Goal: Task Accomplishment & Management: Use online tool/utility

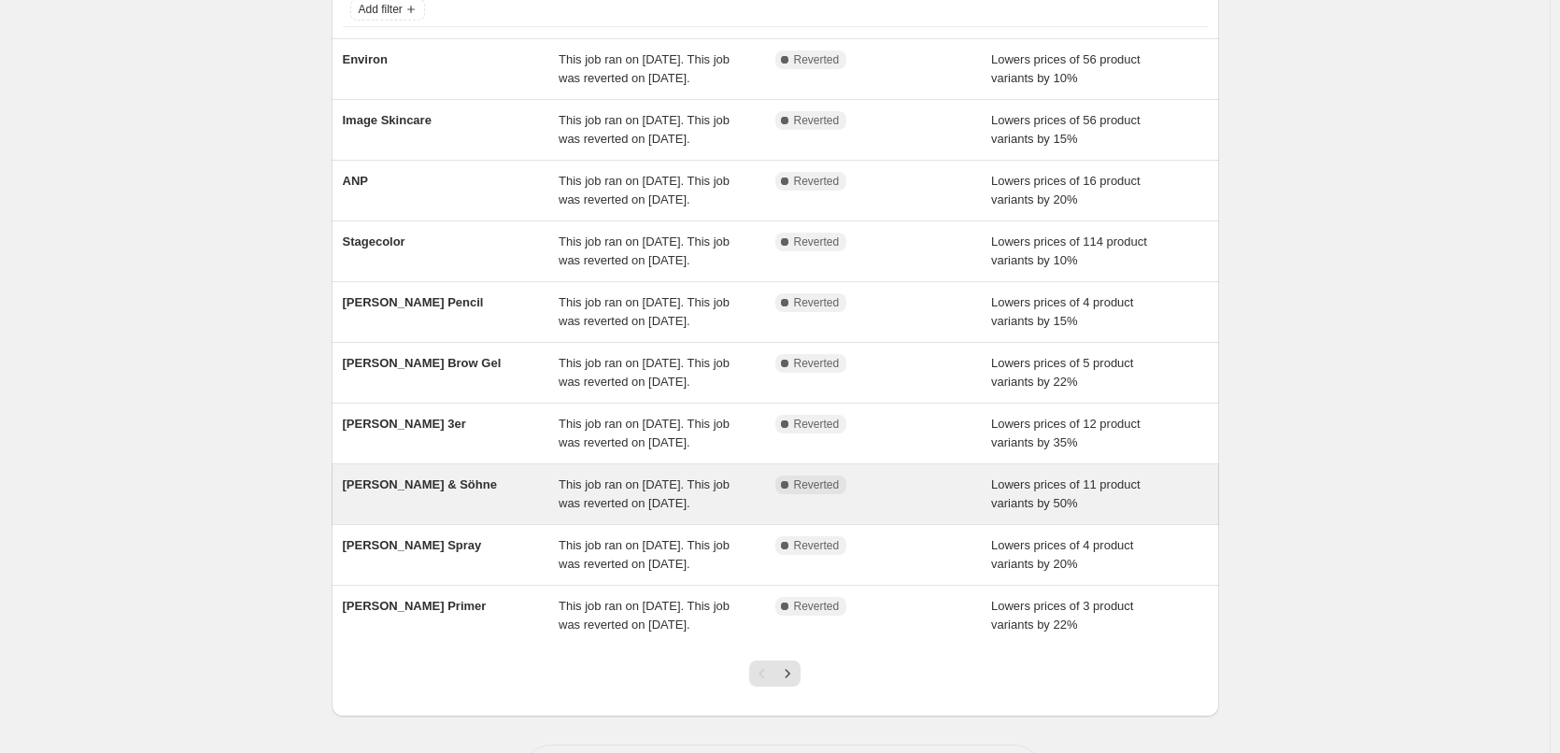
scroll to position [374, 0]
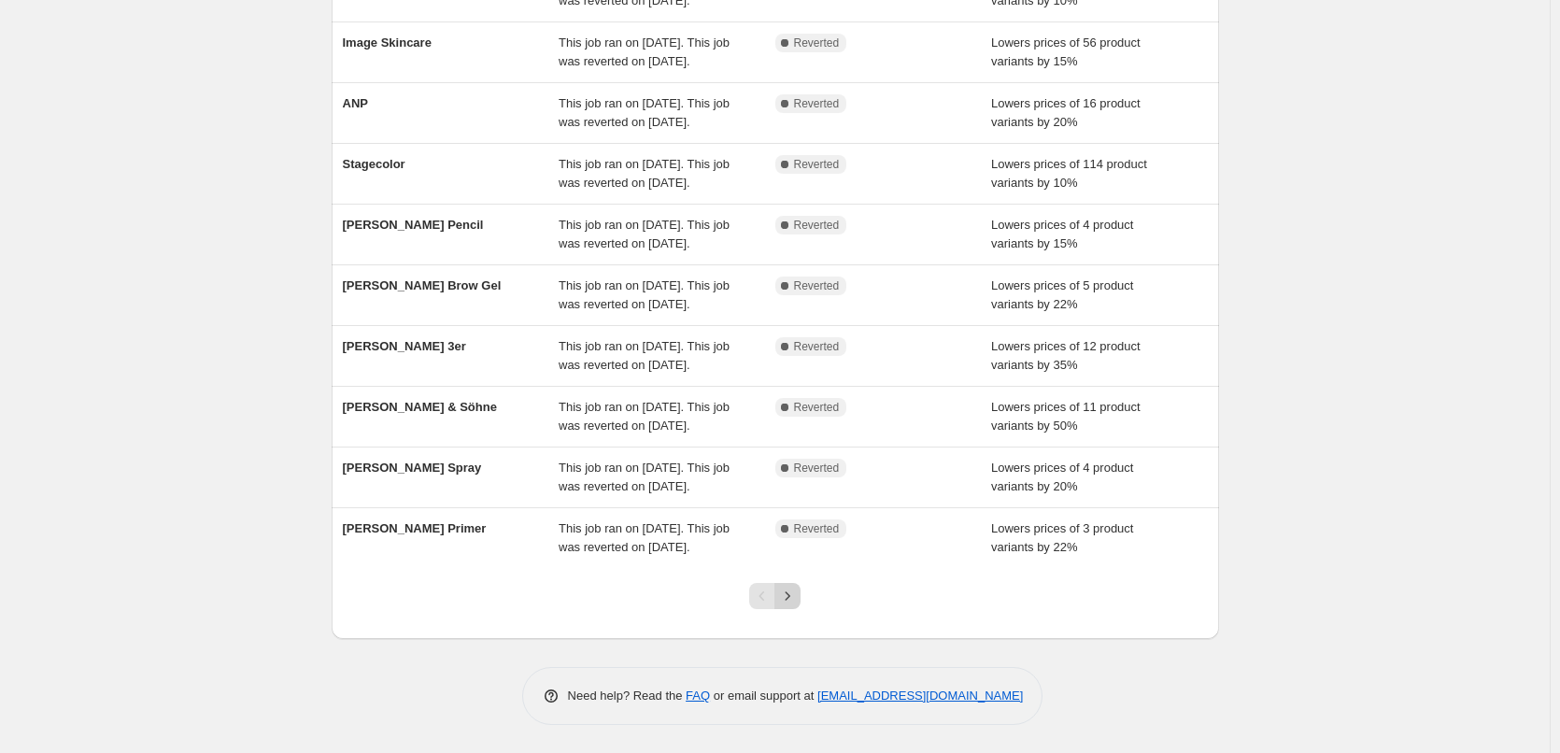
click at [797, 605] on icon "Next" at bounding box center [787, 596] width 19 height 19
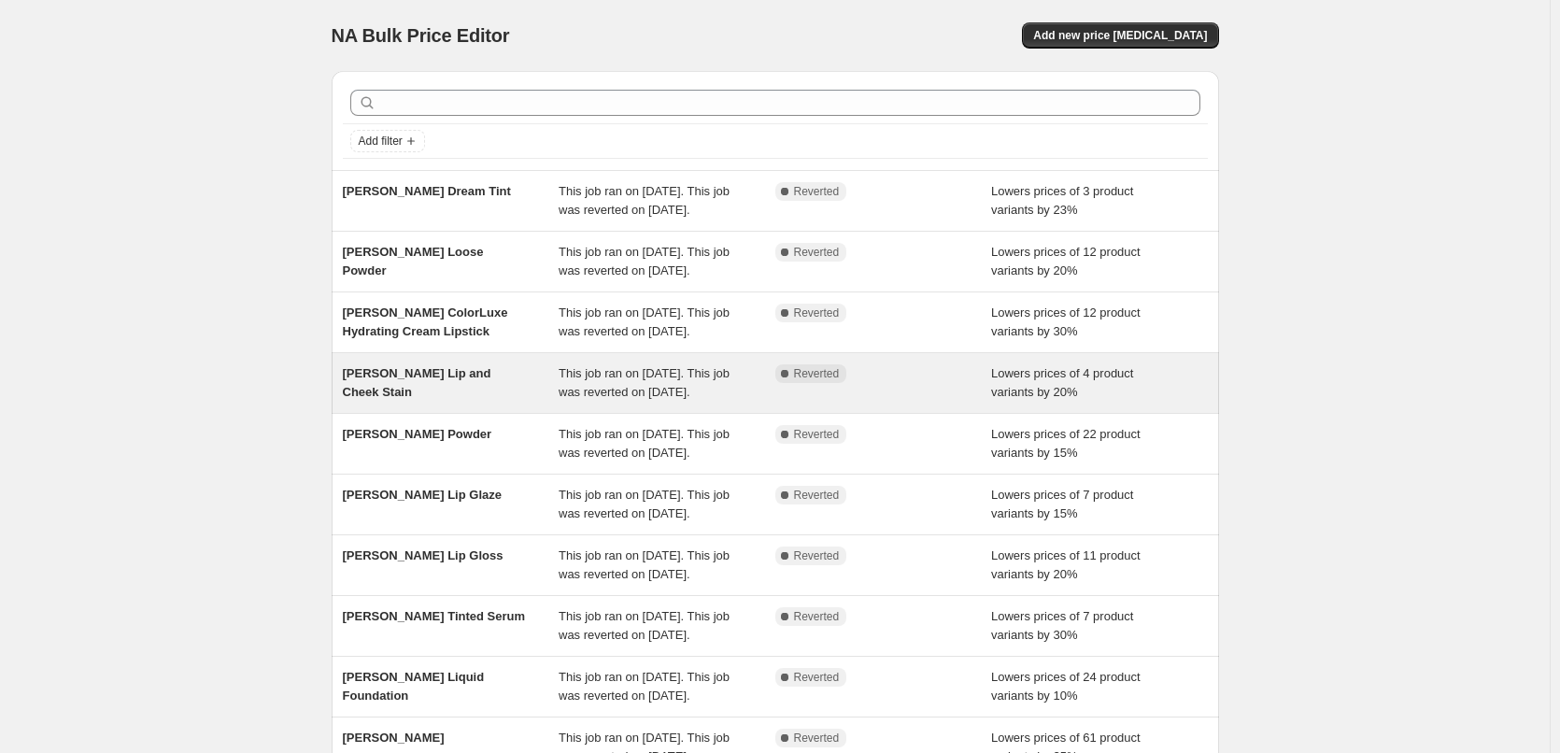
scroll to position [396, 0]
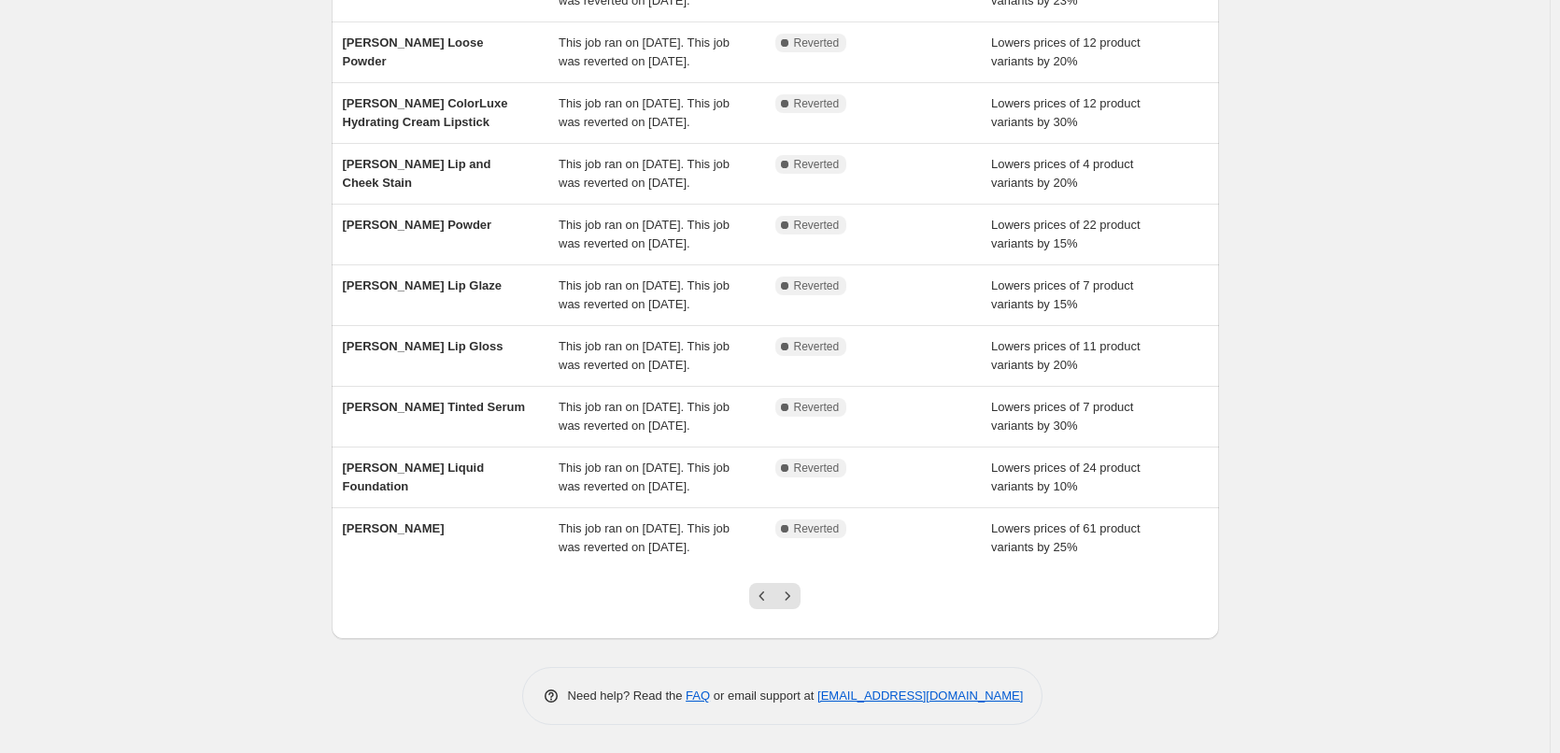
click at [793, 610] on div at bounding box center [775, 603] width 76 height 71
click at [798, 606] on button "Next" at bounding box center [787, 596] width 26 height 26
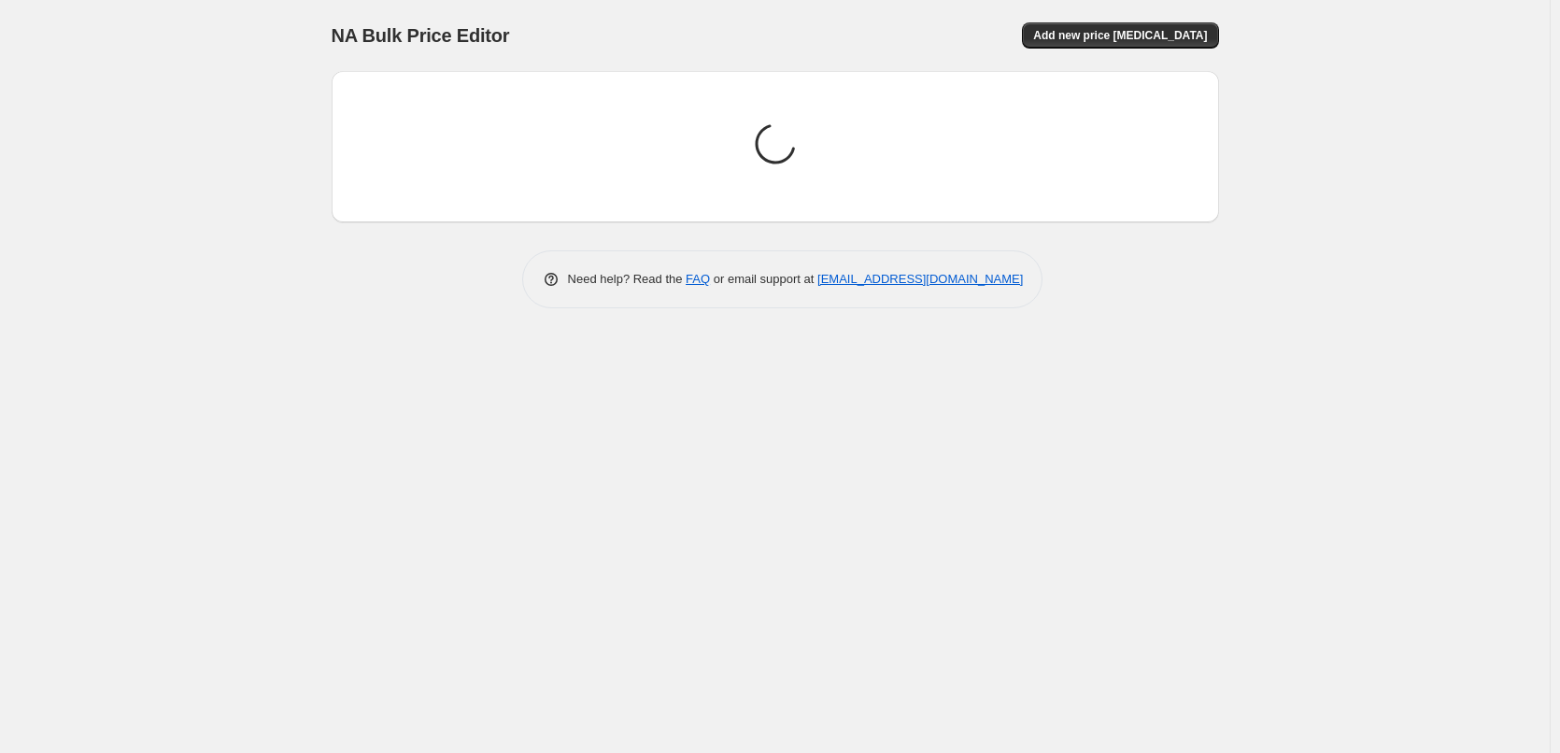
scroll to position [0, 0]
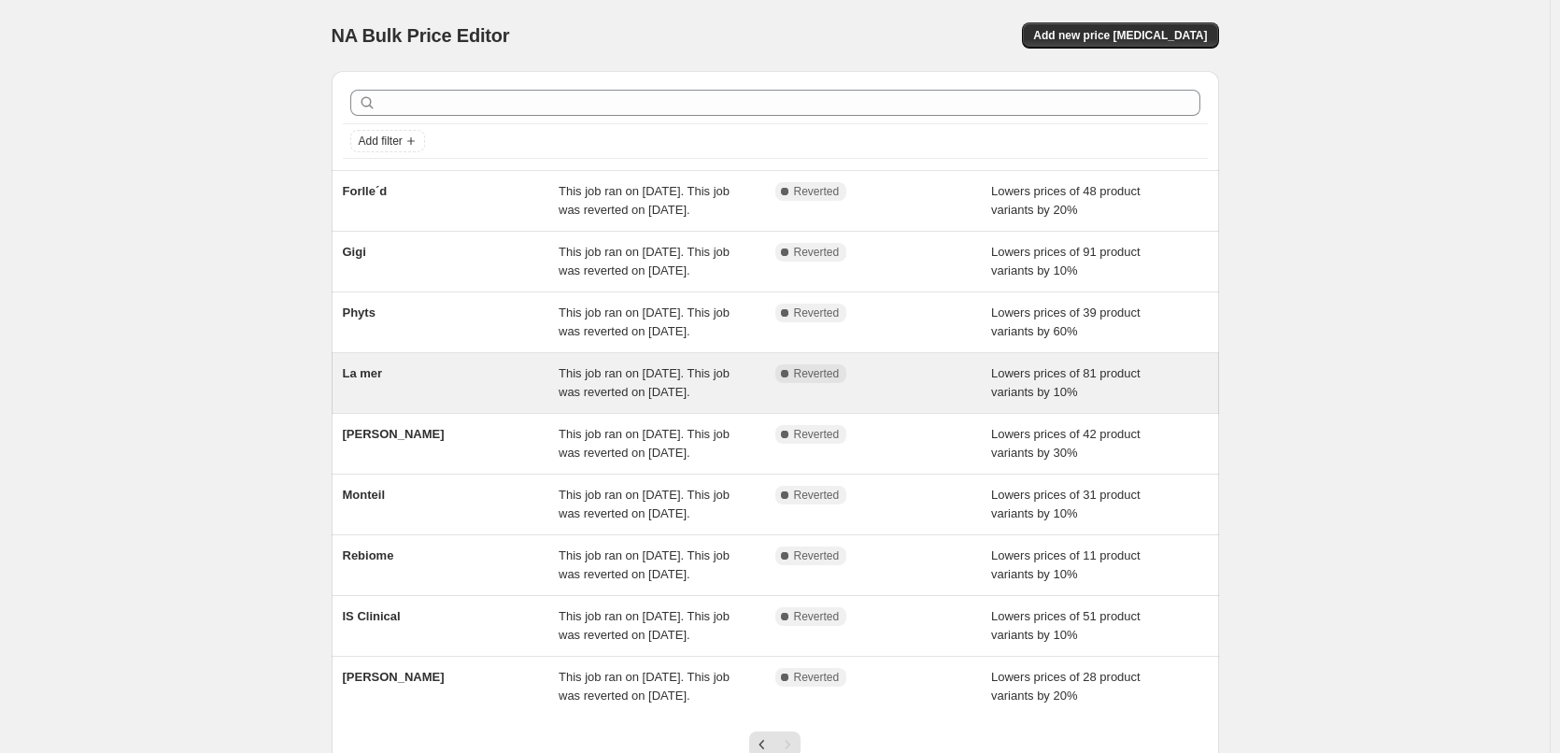
click at [380, 380] on span "La mer" at bounding box center [363, 373] width 40 height 14
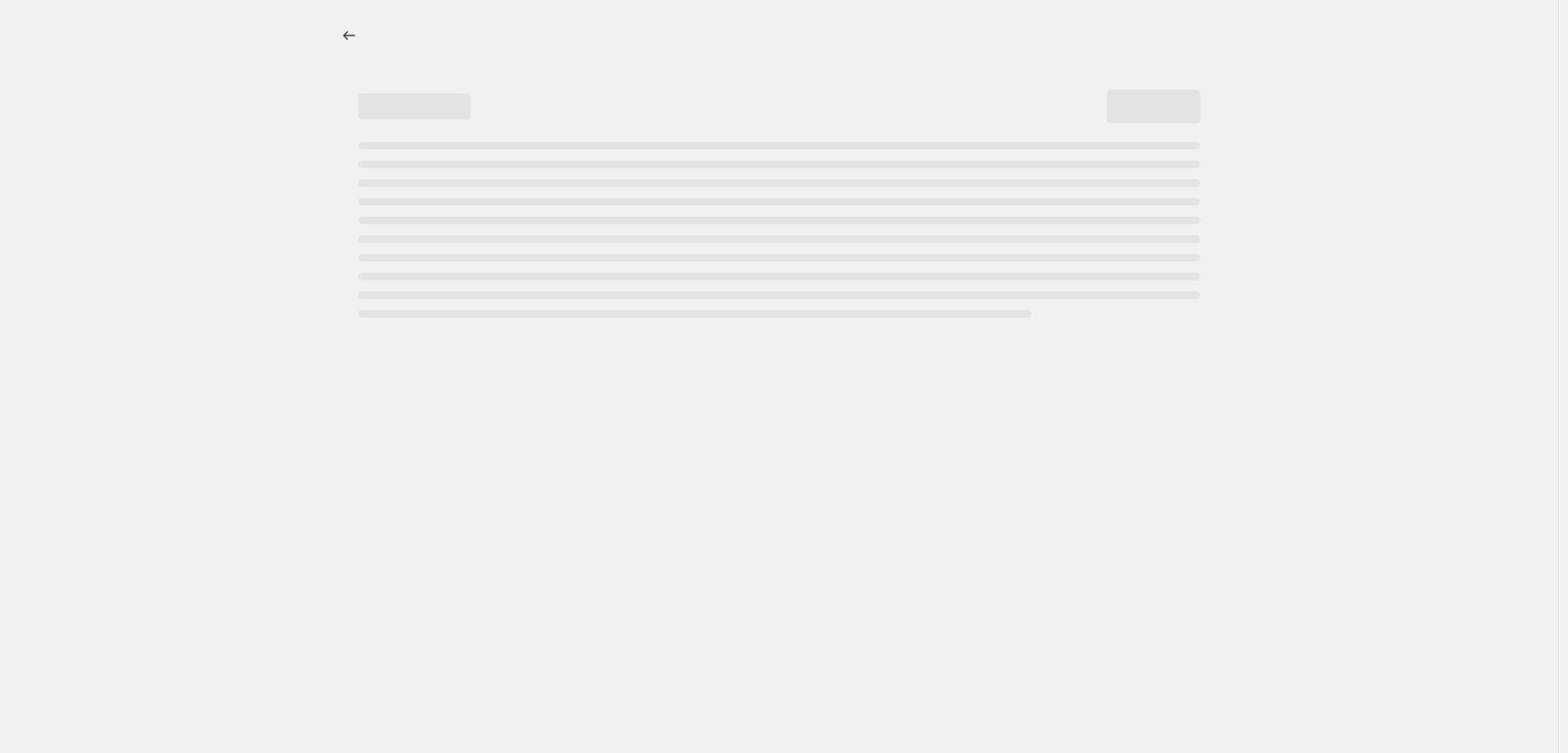
select select "percentage"
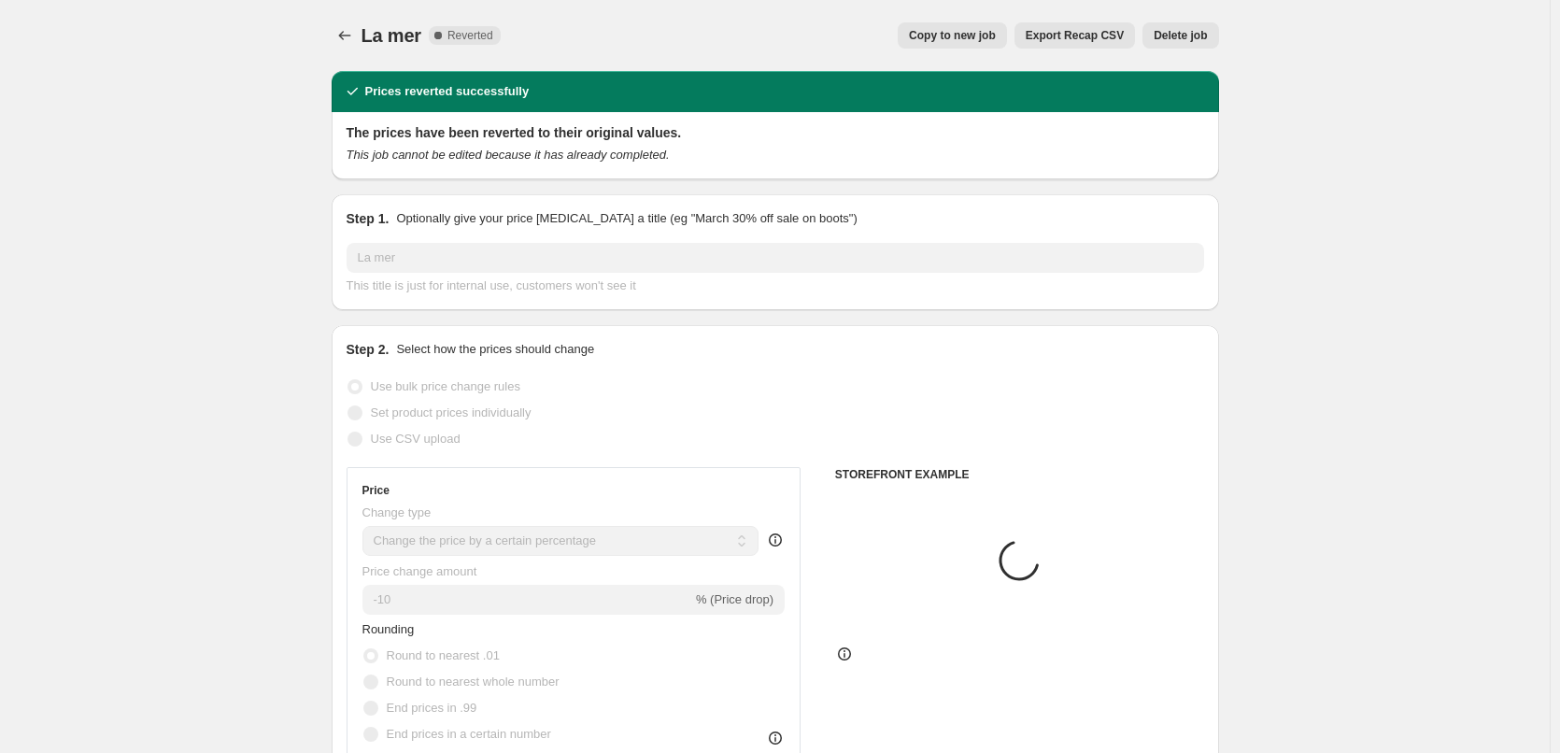
select select "vendor"
click at [999, 25] on button "Copy to new job" at bounding box center [952, 35] width 109 height 26
select select "percentage"
select select "vendor"
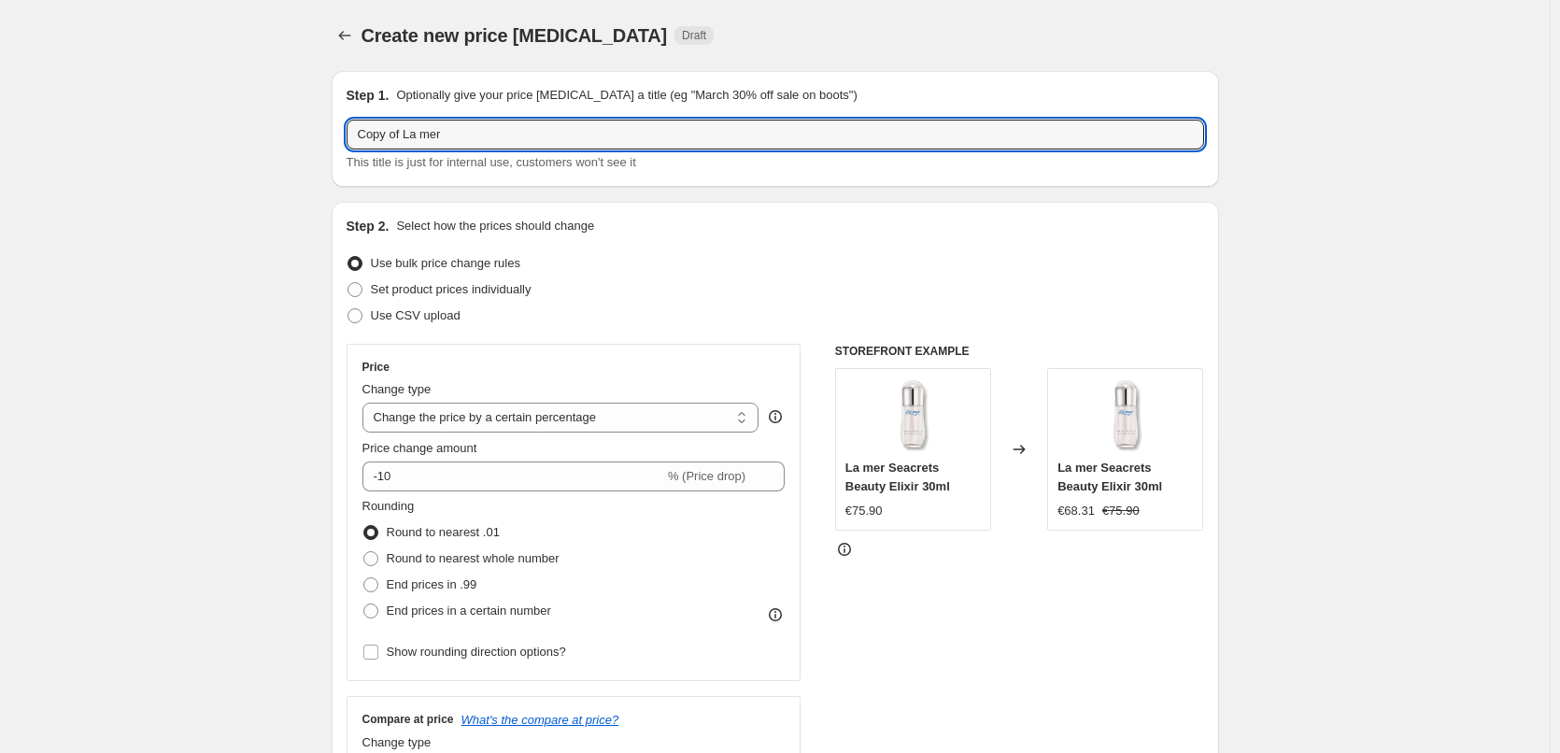
drag, startPoint x: 407, startPoint y: 133, endPoint x: 119, endPoint y: 130, distance: 288.6
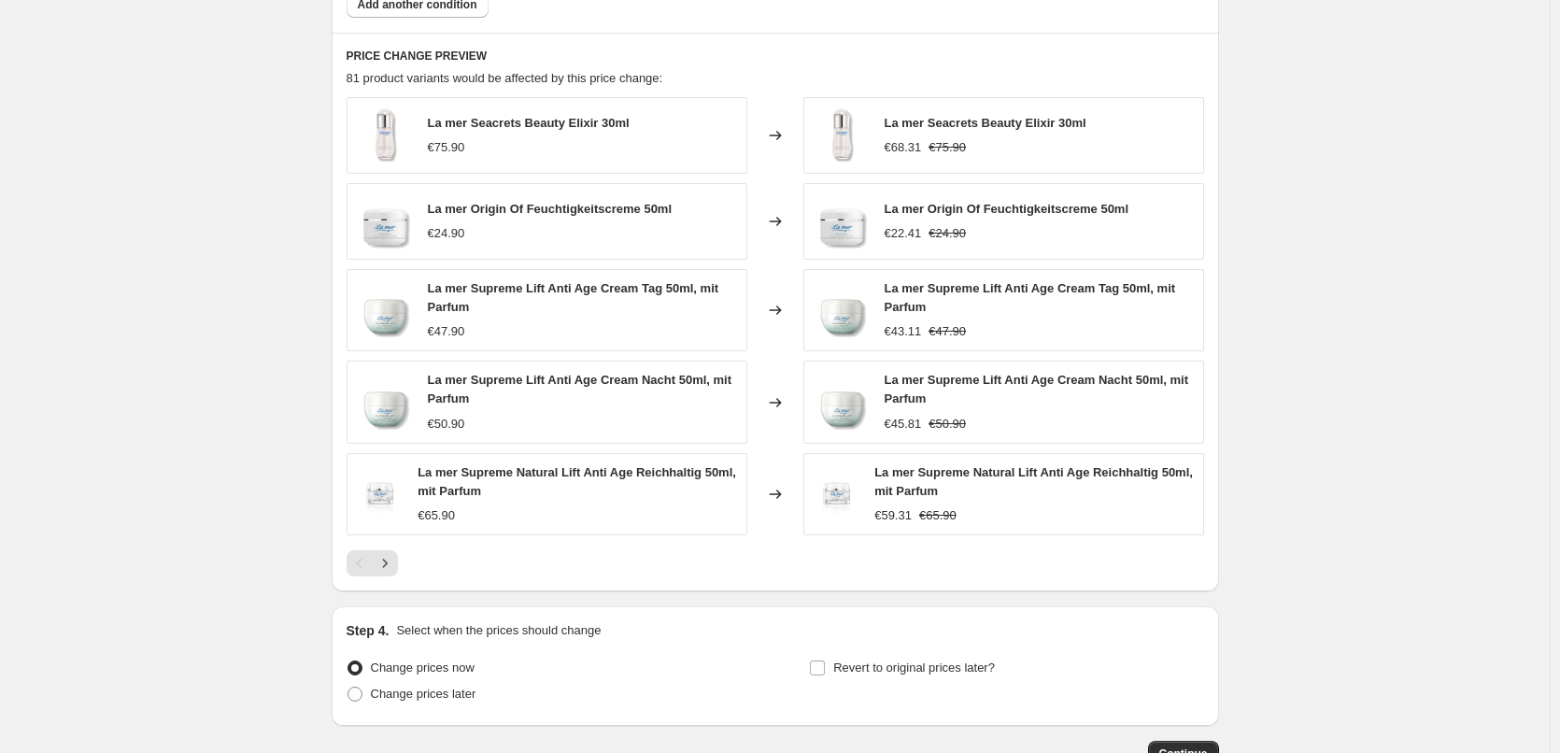
scroll to position [1343, 0]
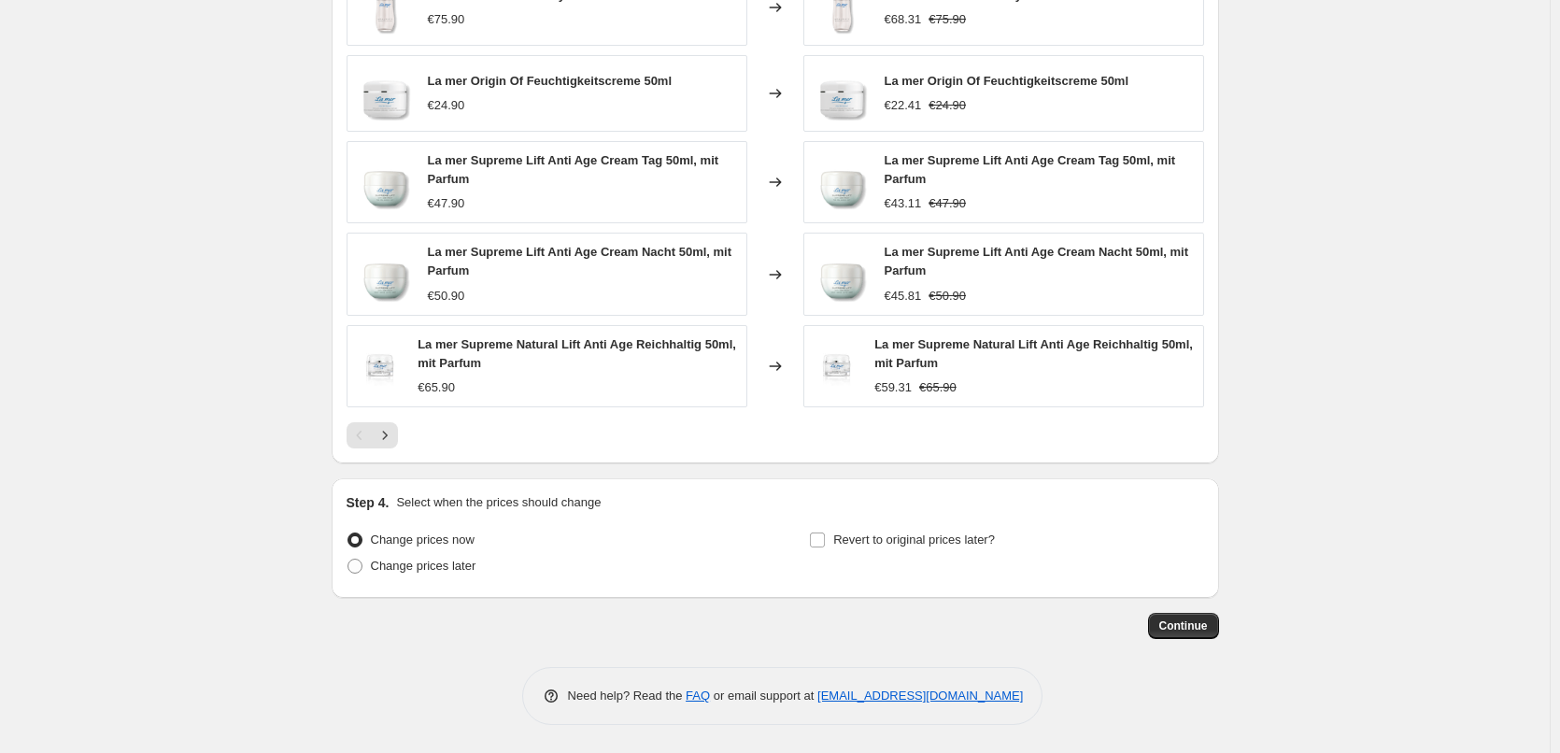
type input "La mer"
click at [966, 526] on div "Step 4. Select when the prices should change Change prices now Change prices la…" at bounding box center [775, 538] width 857 height 90
click at [957, 530] on label "Revert to original prices later?" at bounding box center [902, 540] width 186 height 26
click at [825, 532] on input "Revert to original prices later?" at bounding box center [817, 539] width 15 height 15
checkbox input "true"
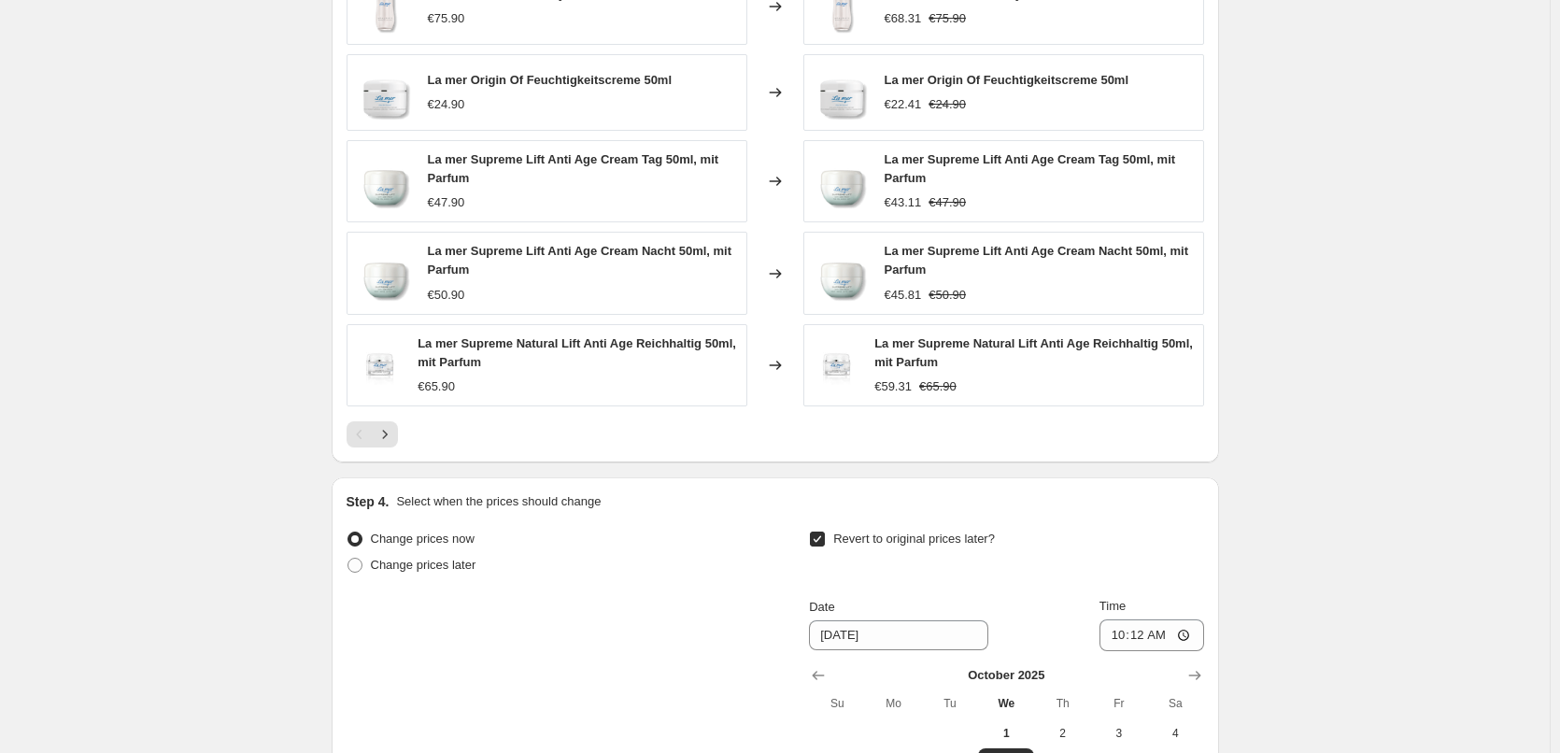
scroll to position [1663, 0]
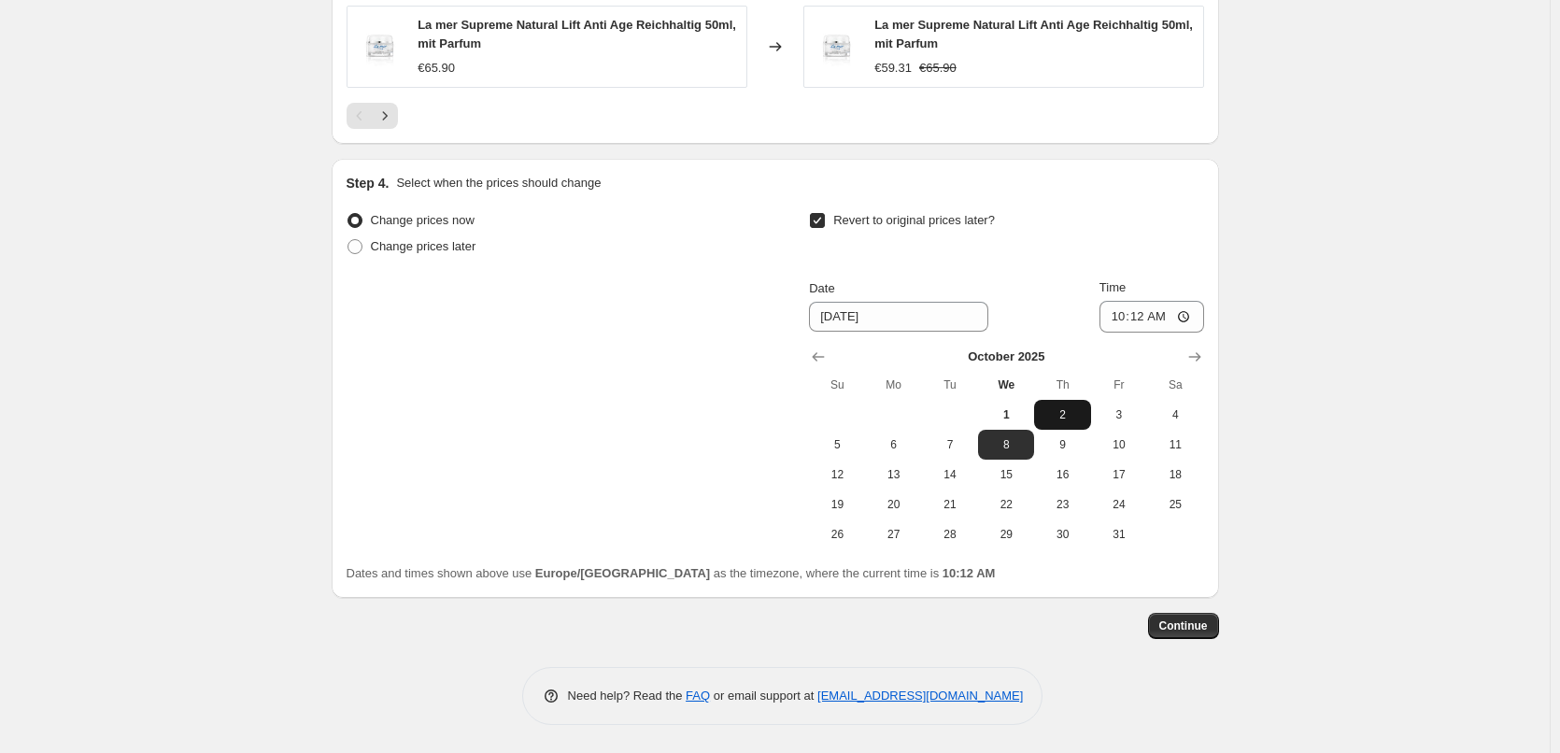
click at [1058, 415] on span "2" at bounding box center [1061, 414] width 41 height 15
type input "[DATE]"
click at [1125, 306] on input "10:12" at bounding box center [1151, 317] width 105 height 32
type input "03:00"
click at [1200, 629] on span "Continue" at bounding box center [1183, 625] width 49 height 15
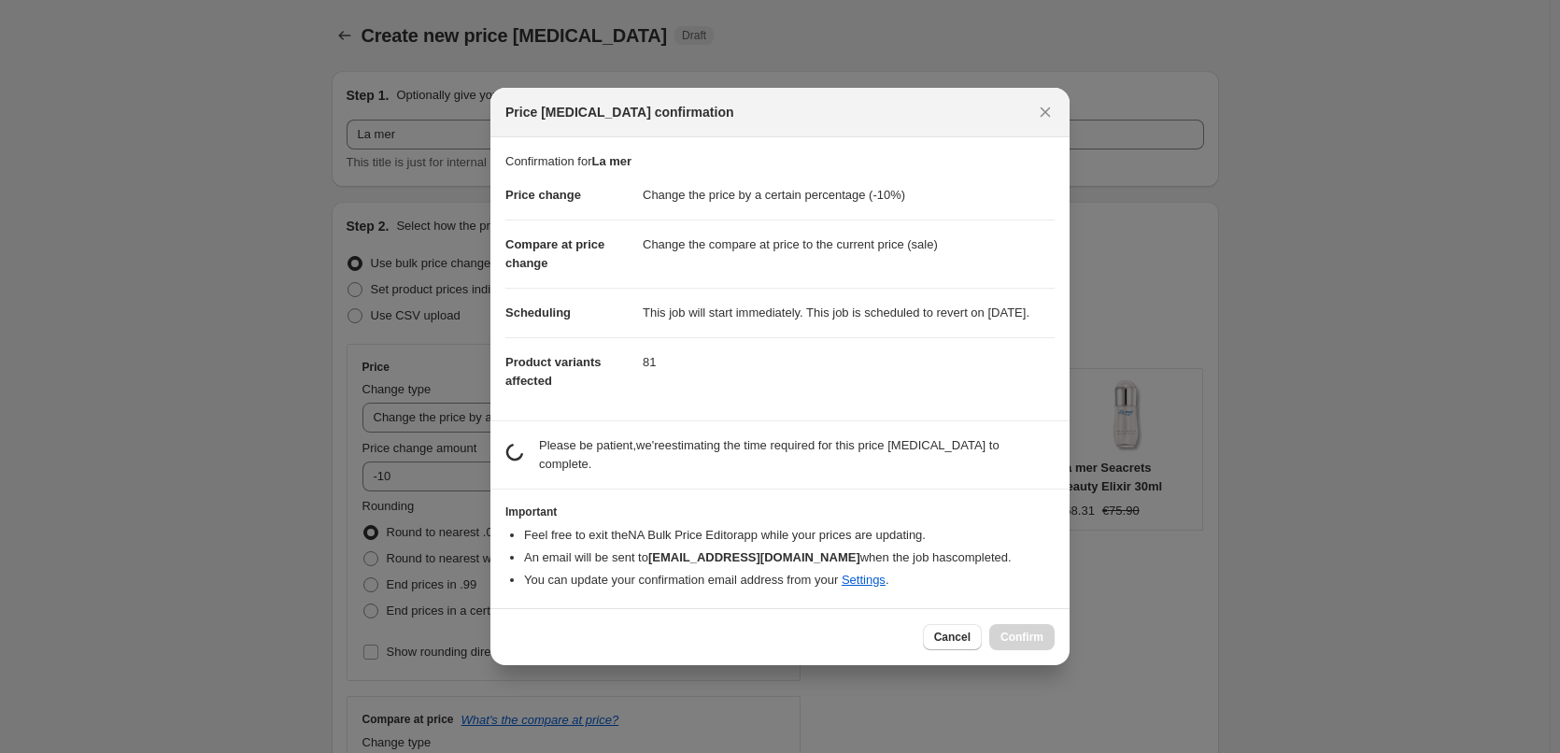
scroll to position [0, 0]
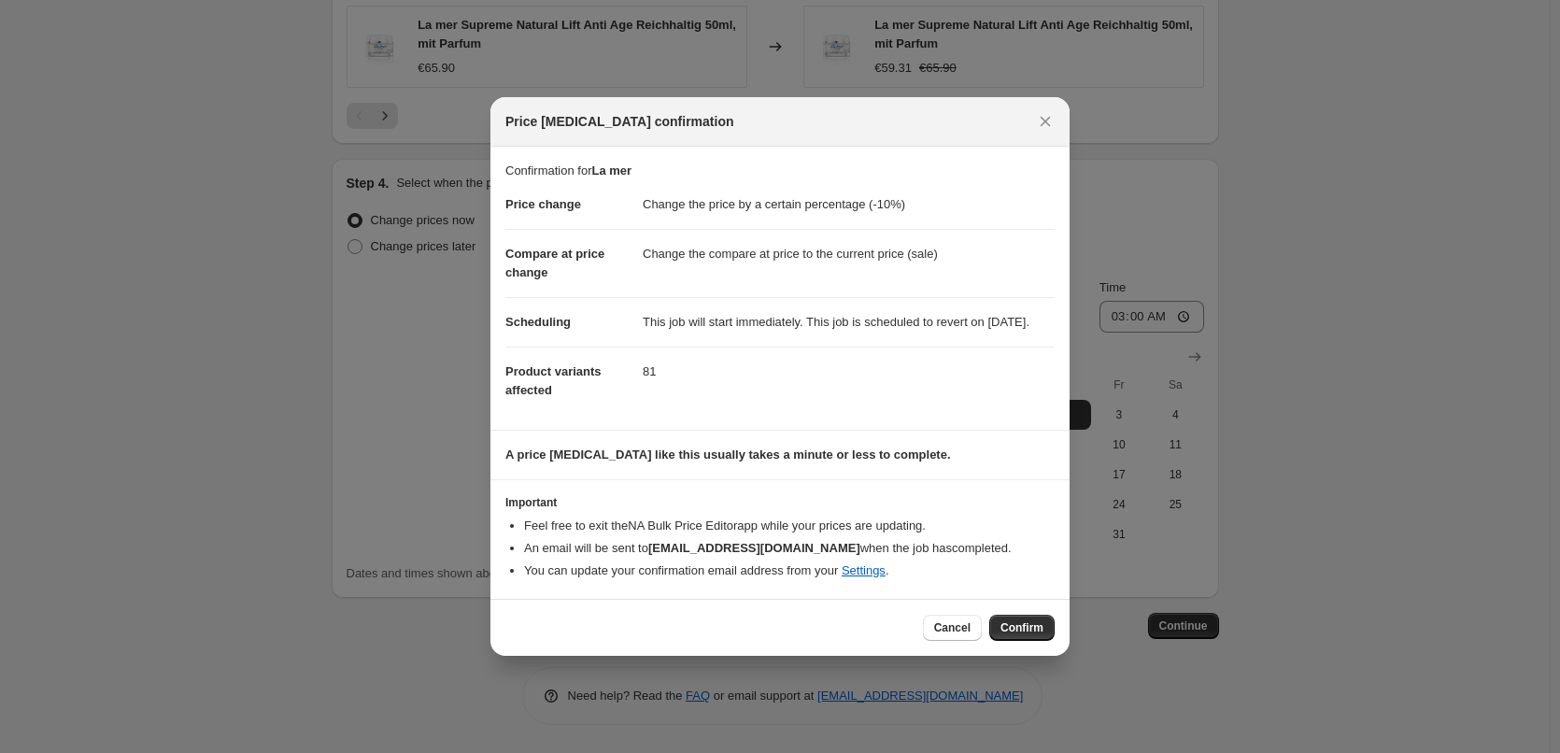
click at [1031, 634] on span "Confirm" at bounding box center [1021, 627] width 43 height 15
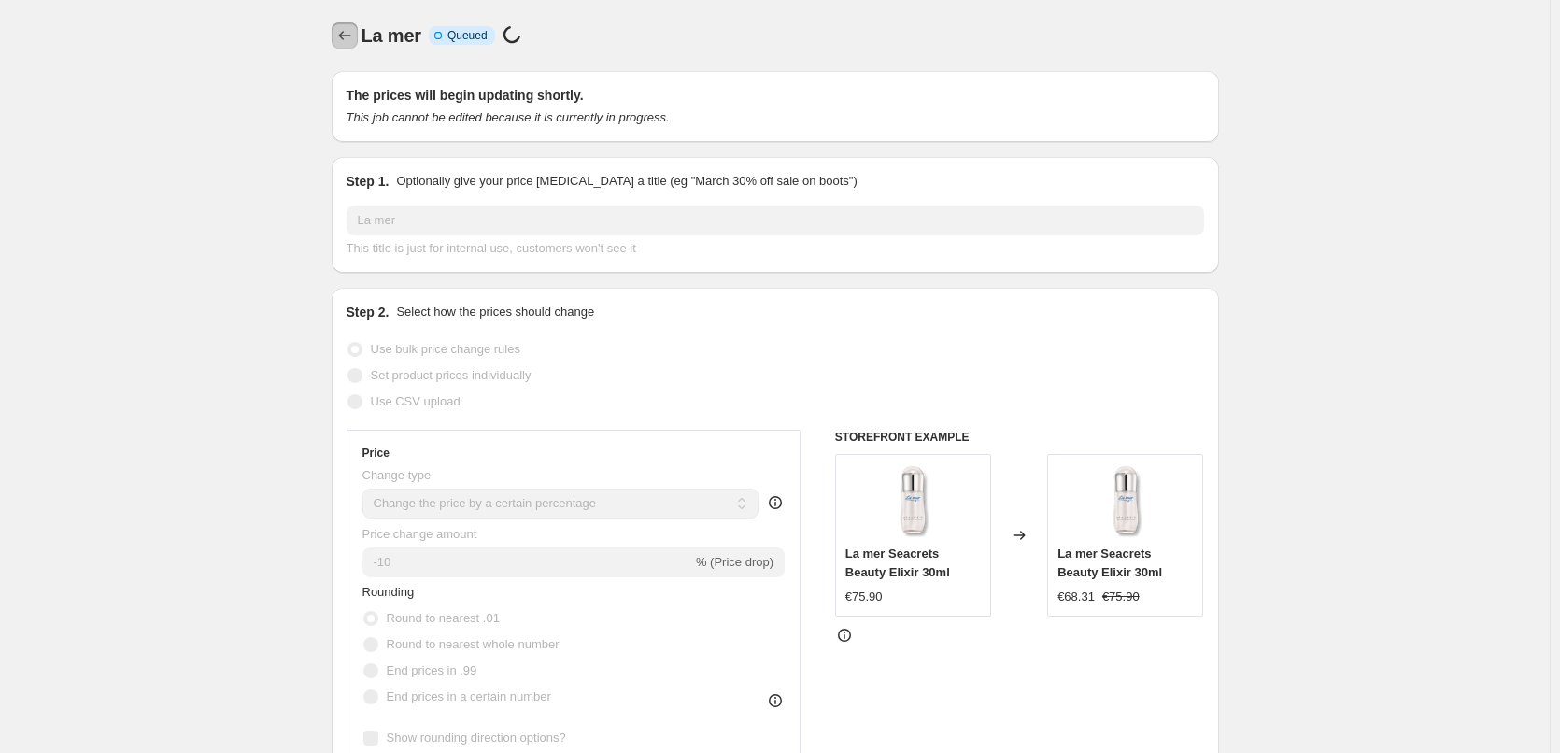
click at [354, 36] on icon "Price change jobs" at bounding box center [344, 35] width 19 height 19
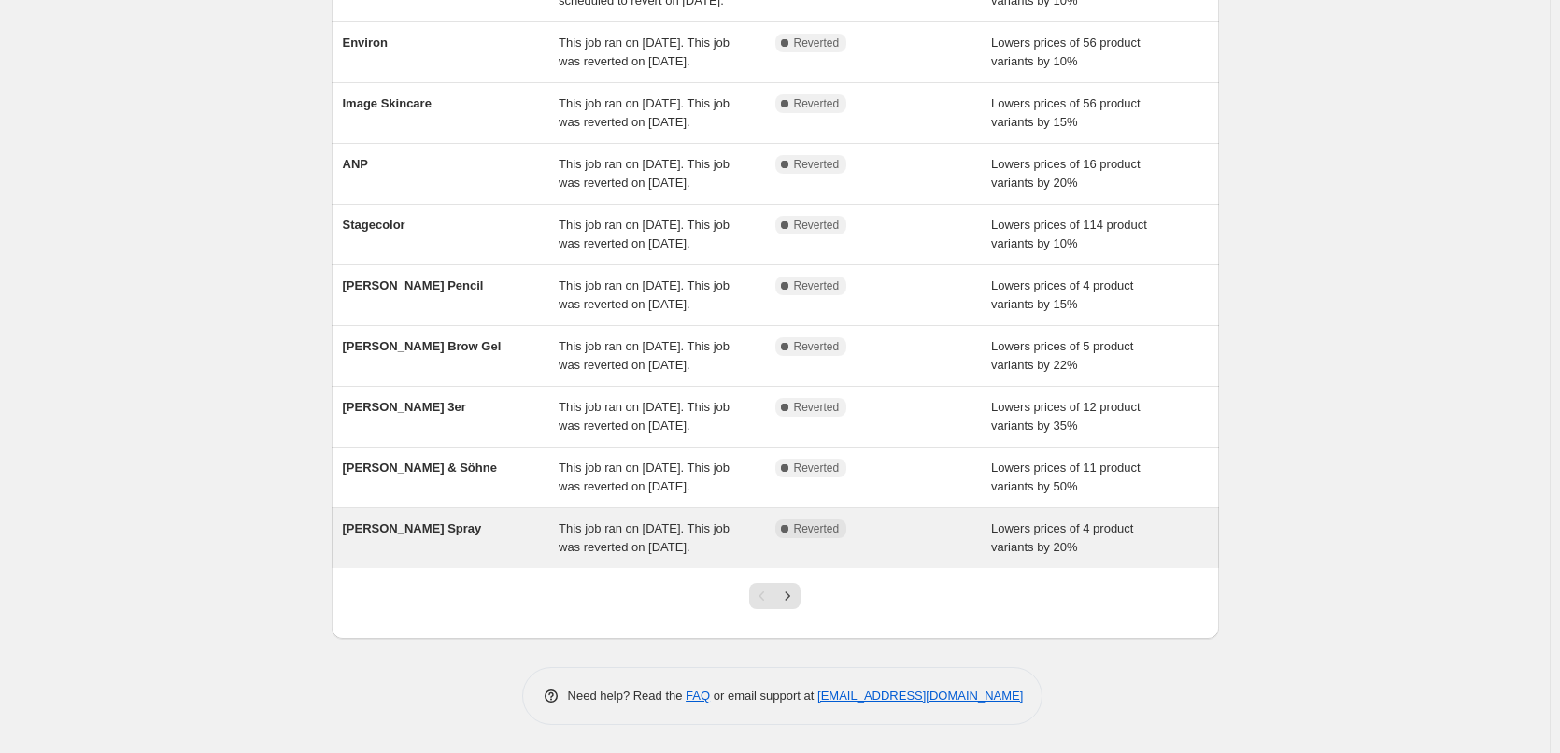
scroll to position [396, 0]
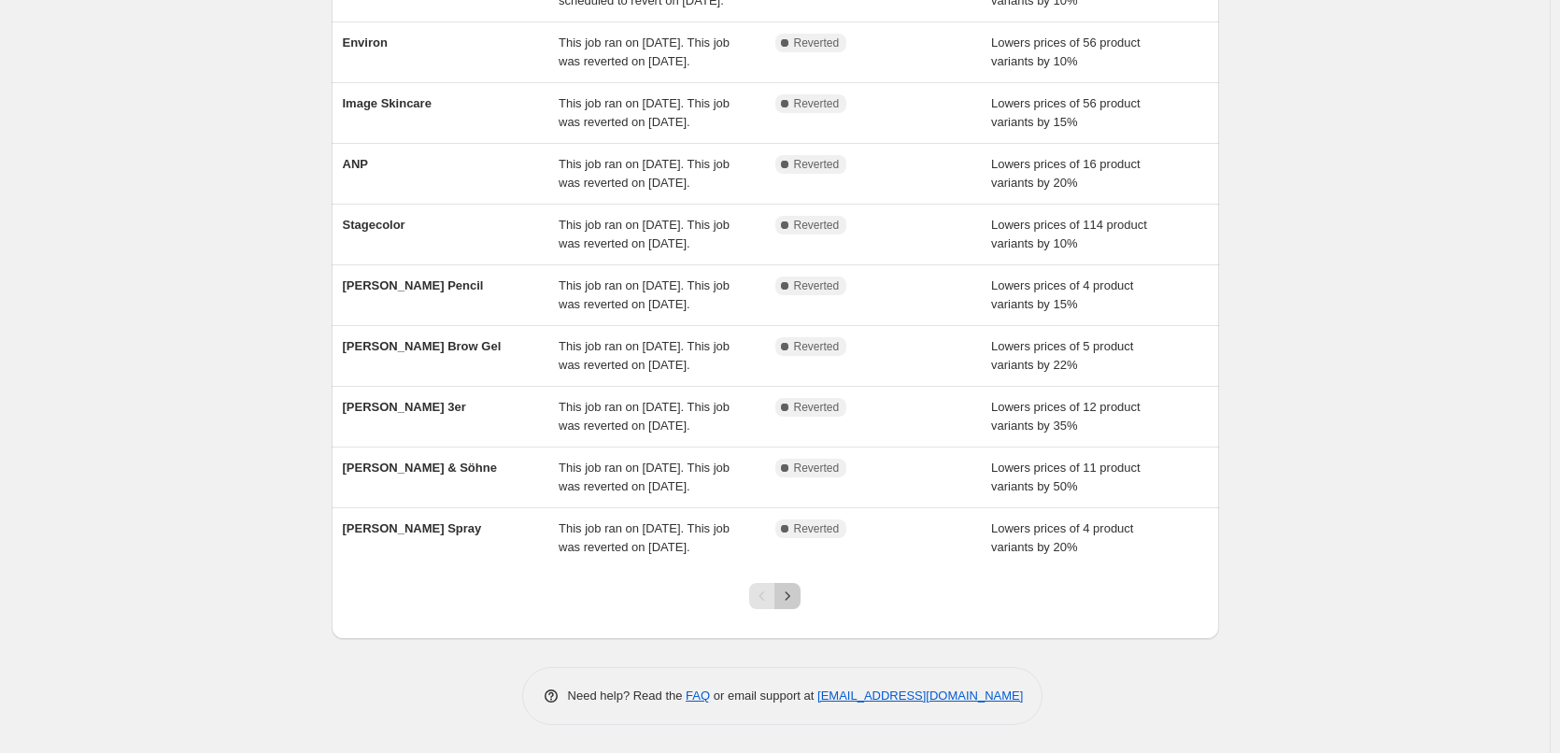
click at [795, 584] on button "Next" at bounding box center [787, 596] width 26 height 26
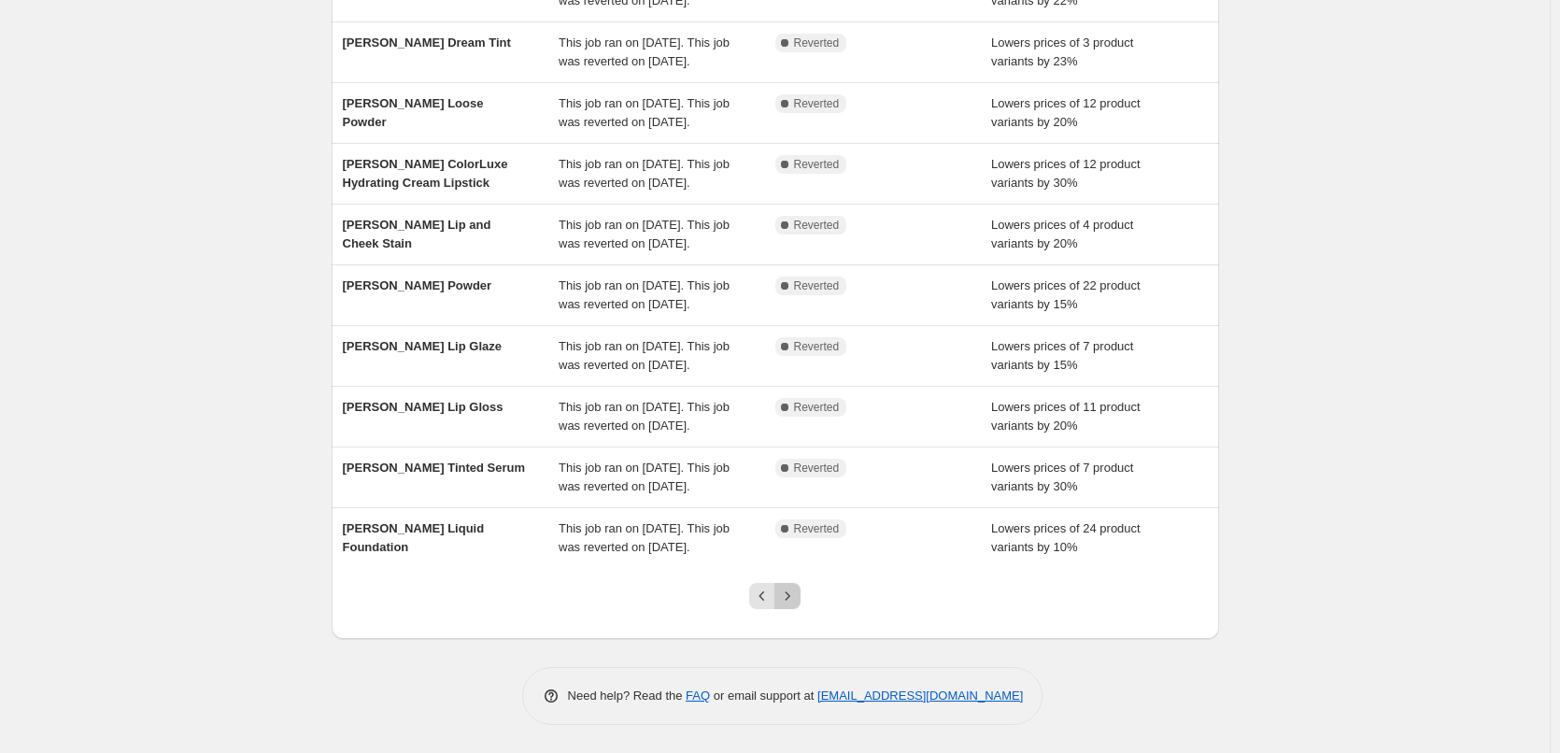
click at [793, 593] on icon "Next" at bounding box center [787, 596] width 19 height 19
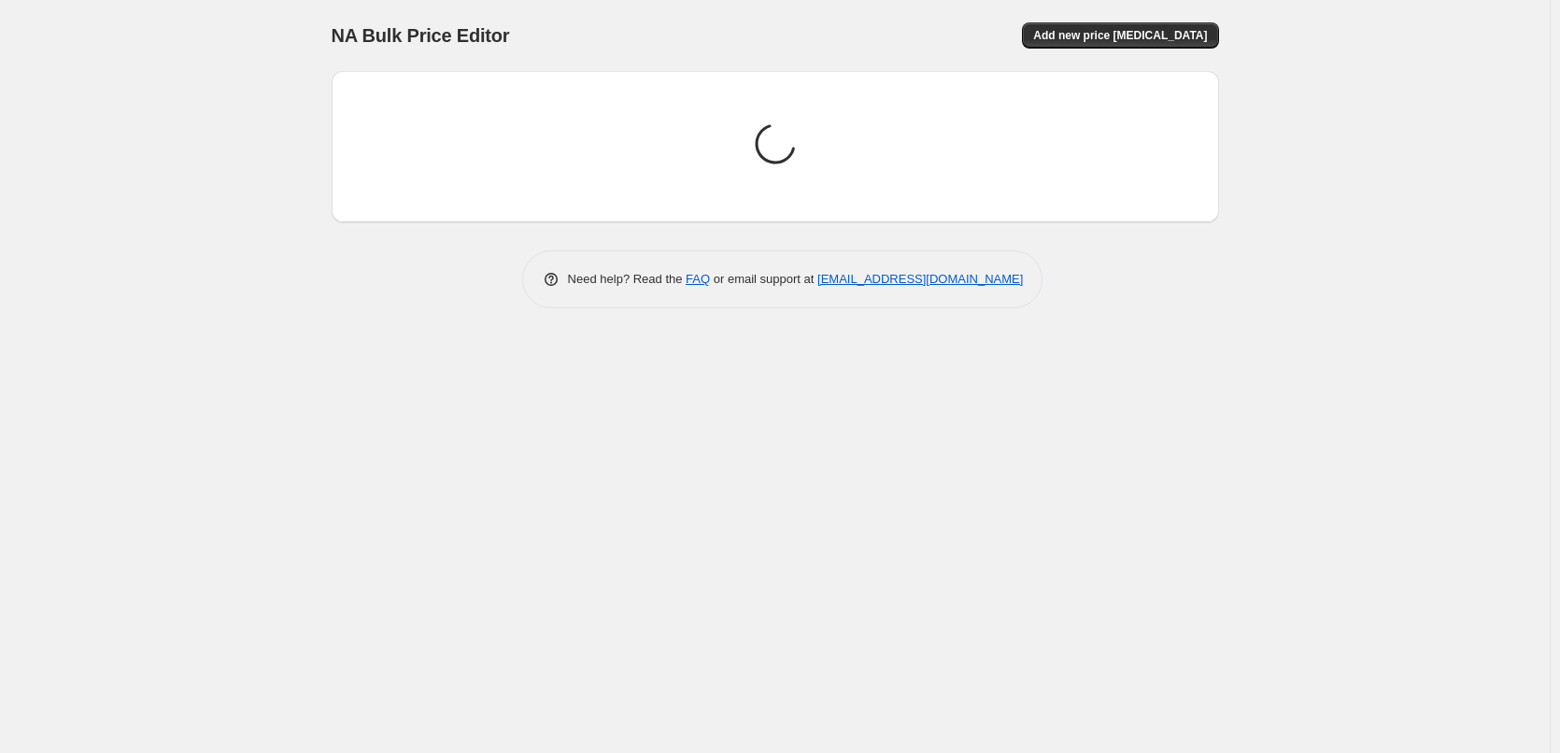
scroll to position [0, 0]
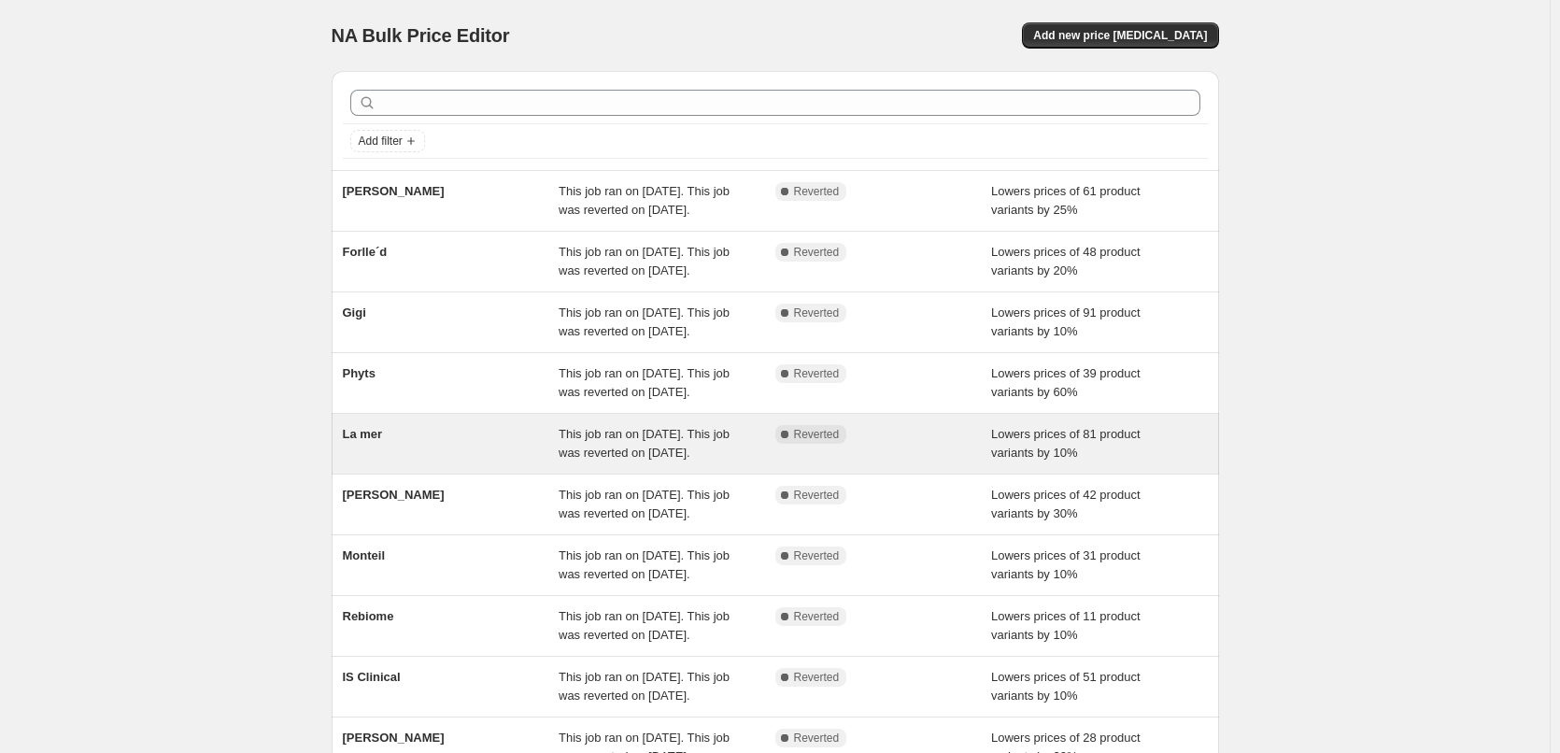
click at [377, 462] on div "La mer" at bounding box center [451, 443] width 217 height 37
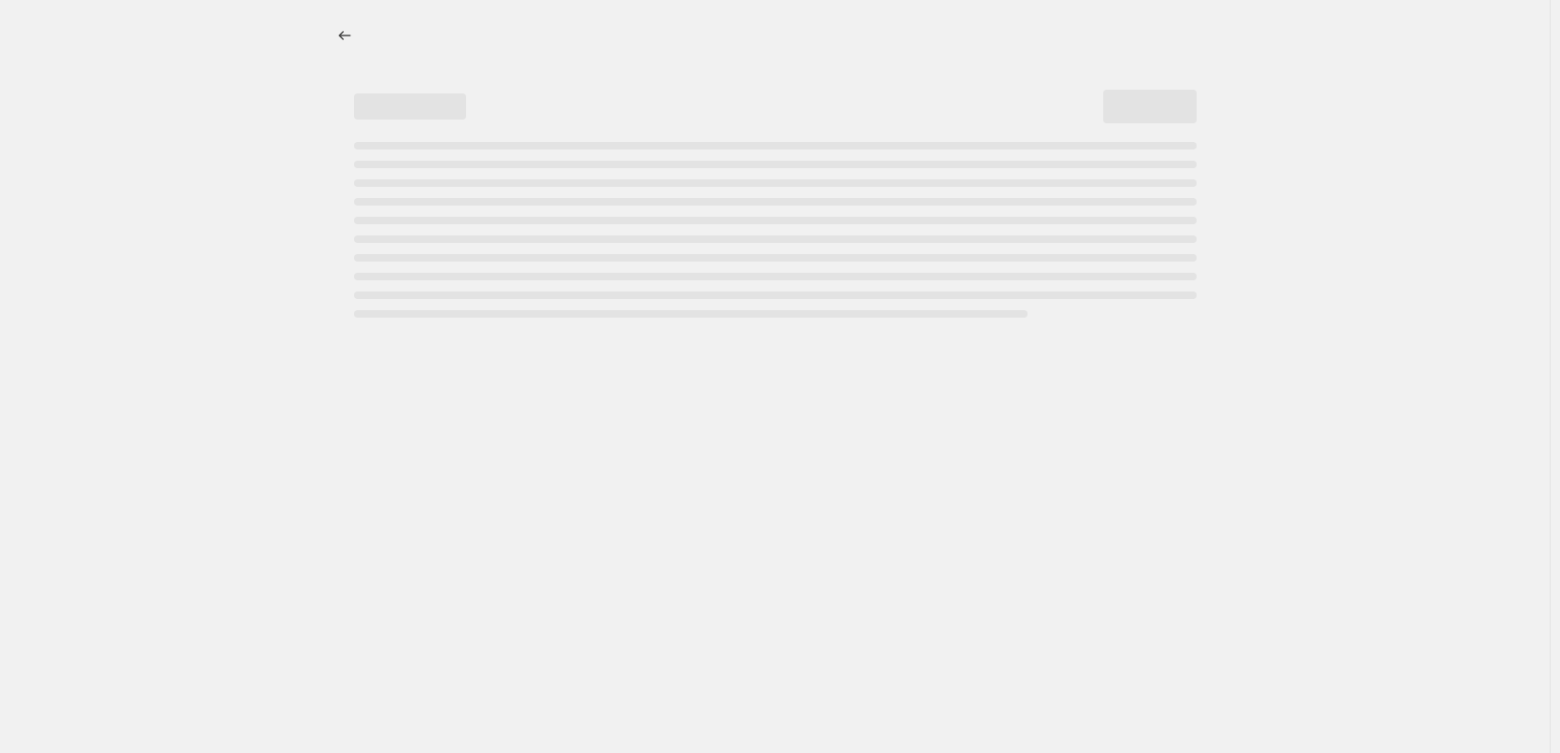
select select "percentage"
select select "vendor"
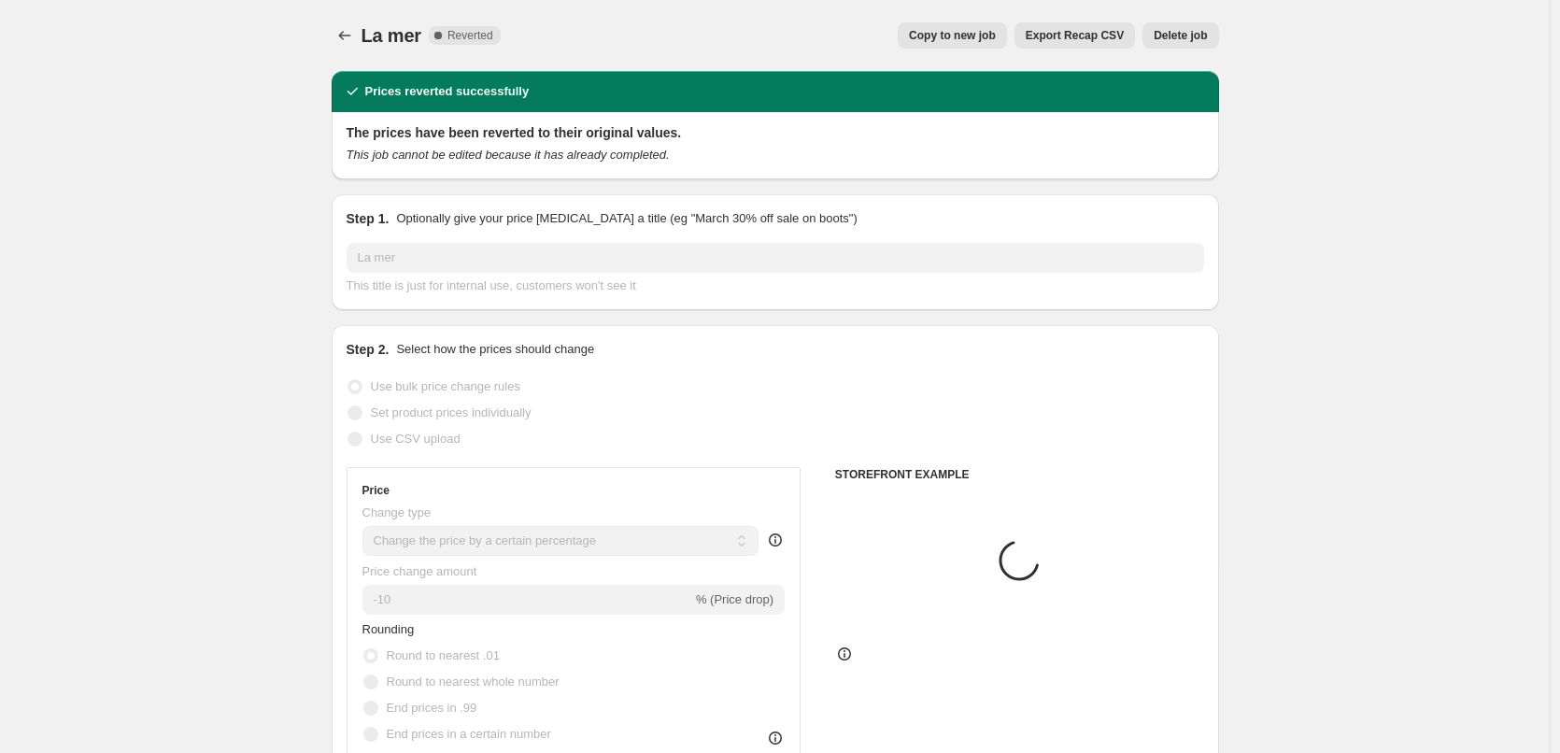
click at [1181, 30] on span "Delete job" at bounding box center [1180, 35] width 53 height 15
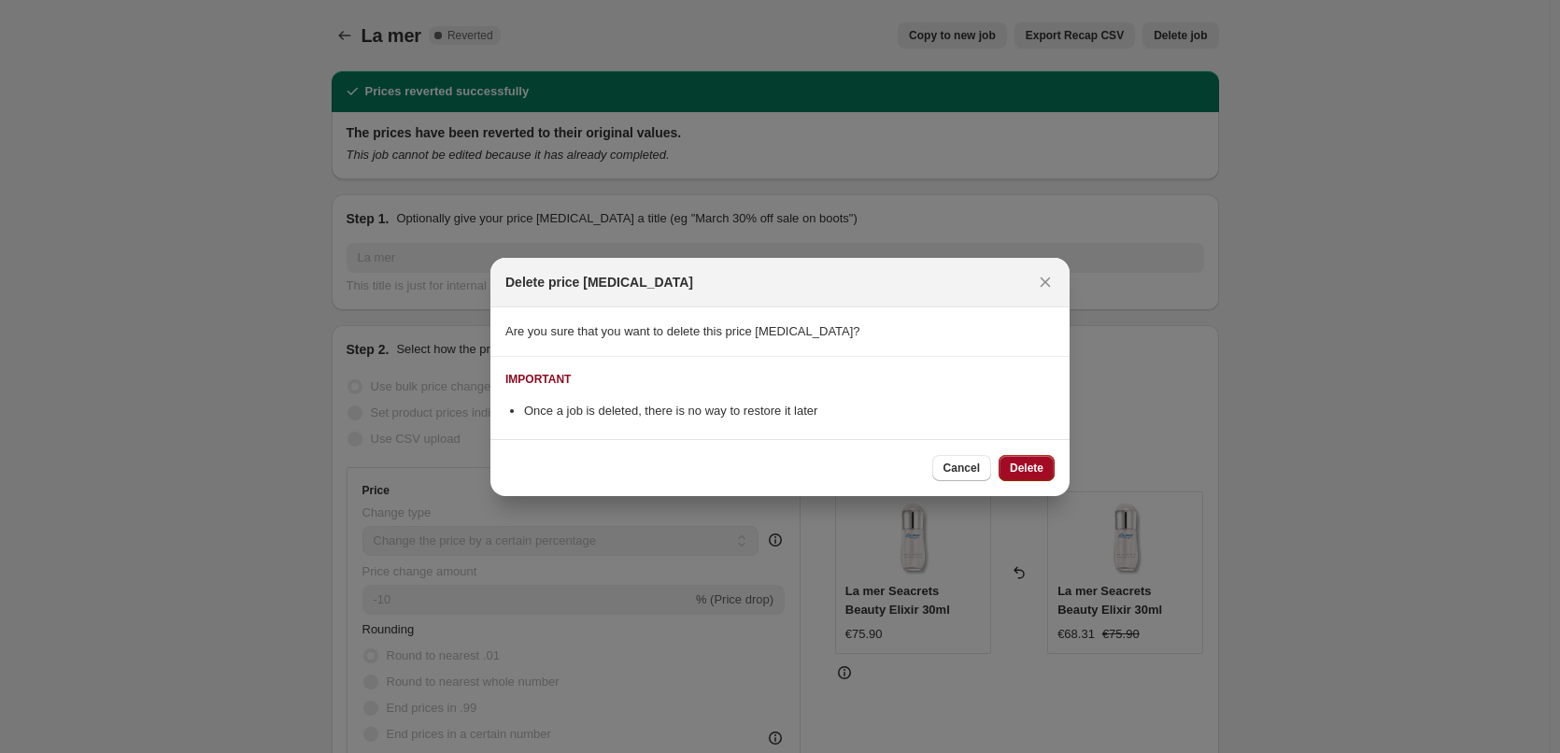
click at [1035, 473] on span "Delete" at bounding box center [1027, 467] width 34 height 15
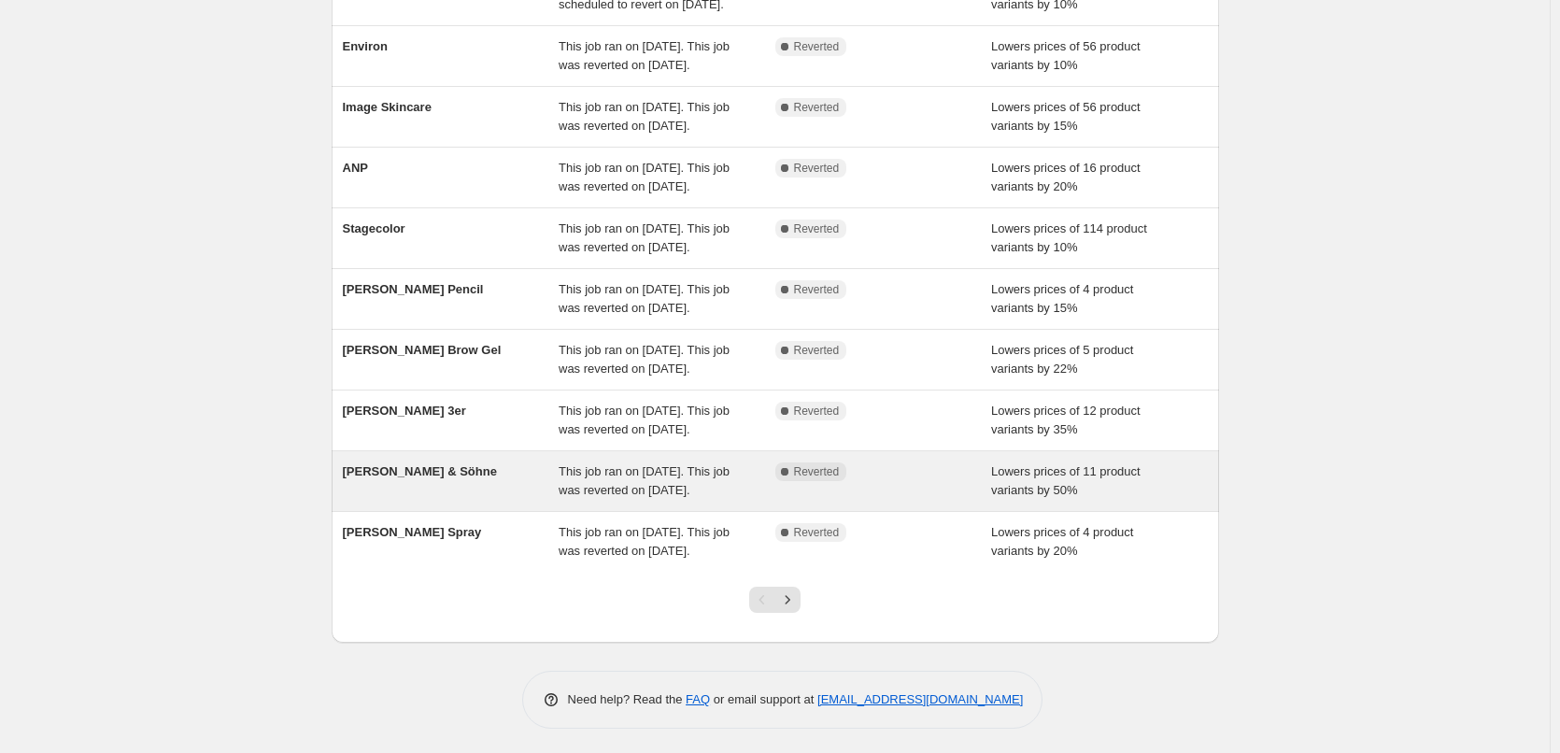
scroll to position [396, 0]
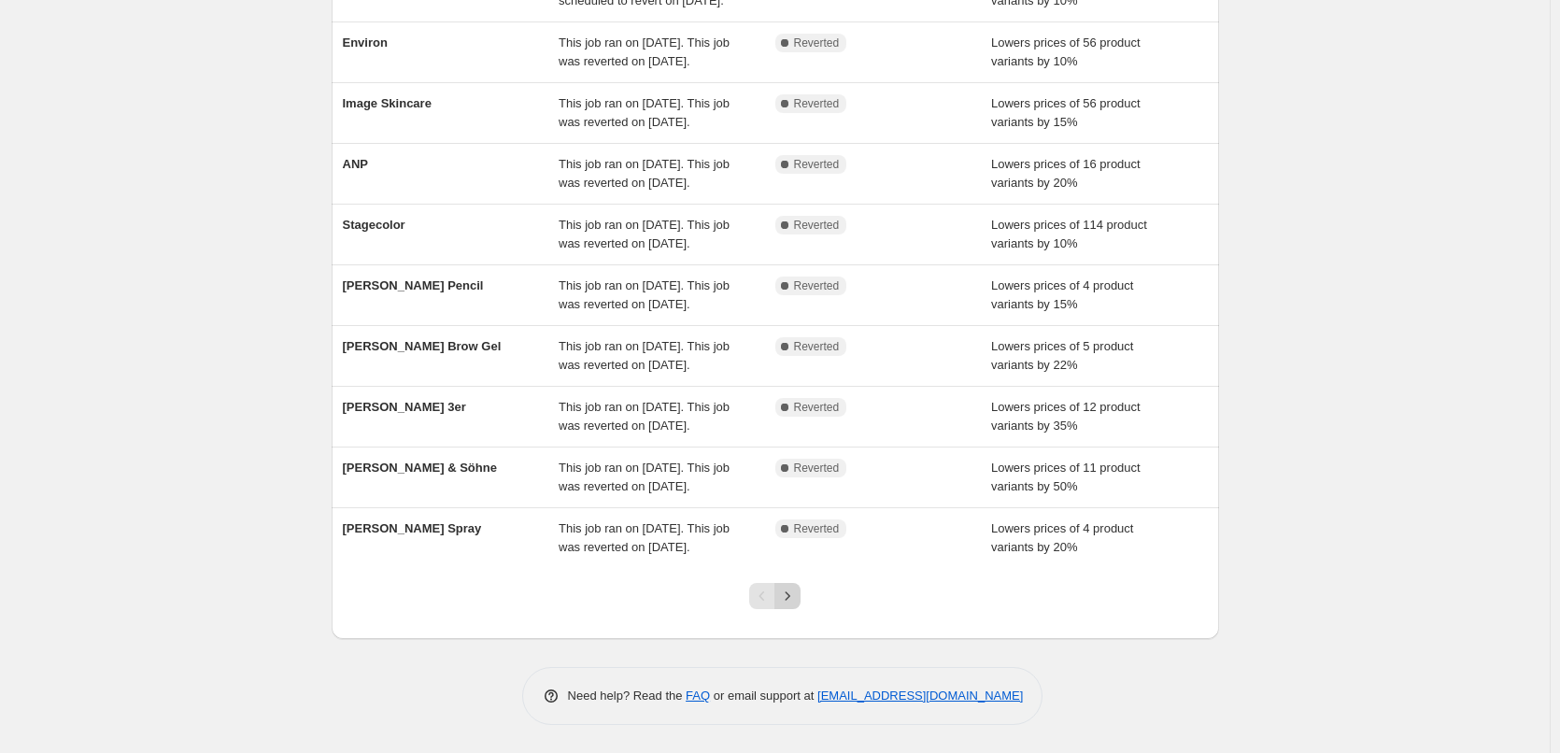
click at [792, 595] on icon "Next" at bounding box center [787, 596] width 19 height 19
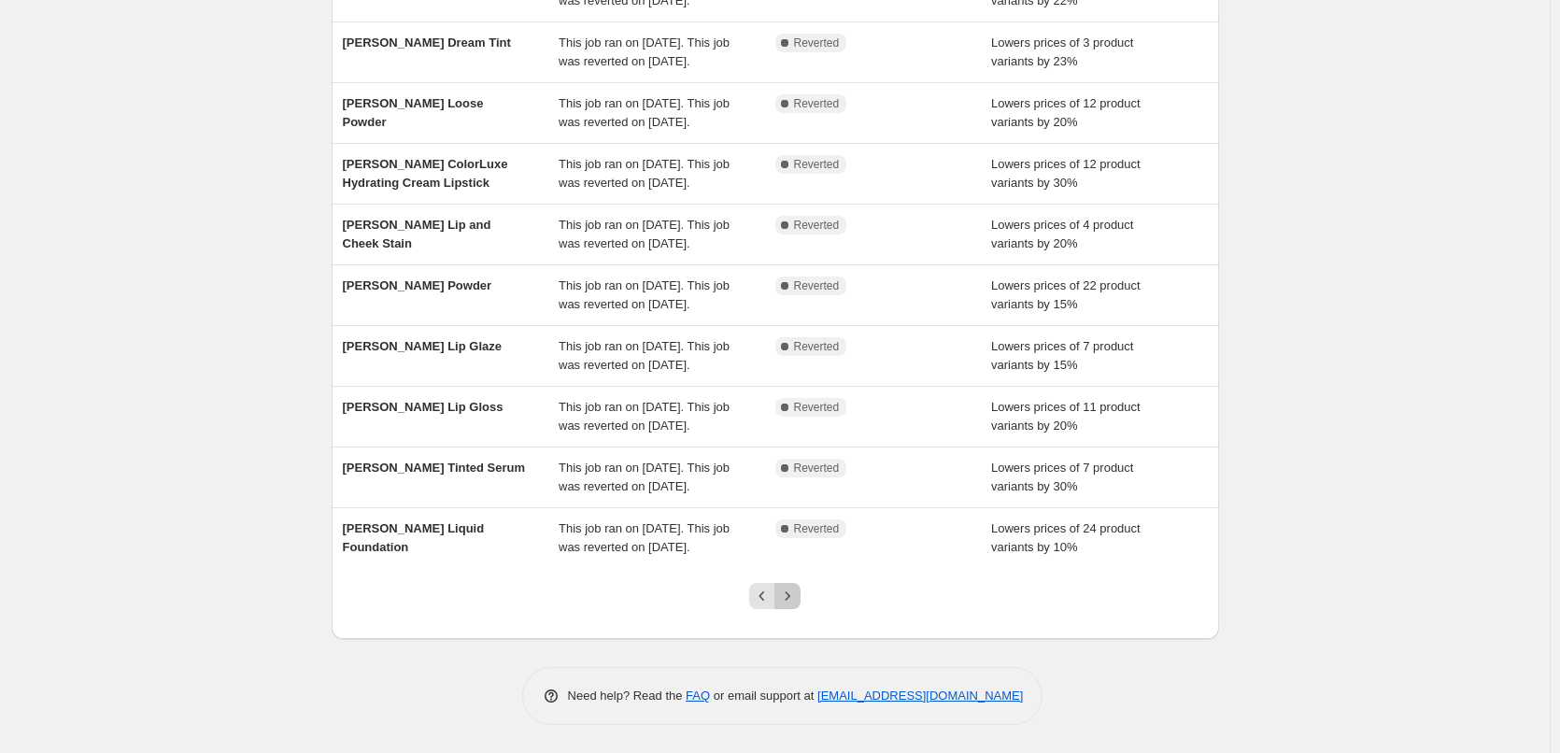
click at [800, 598] on button "Next" at bounding box center [787, 596] width 26 height 26
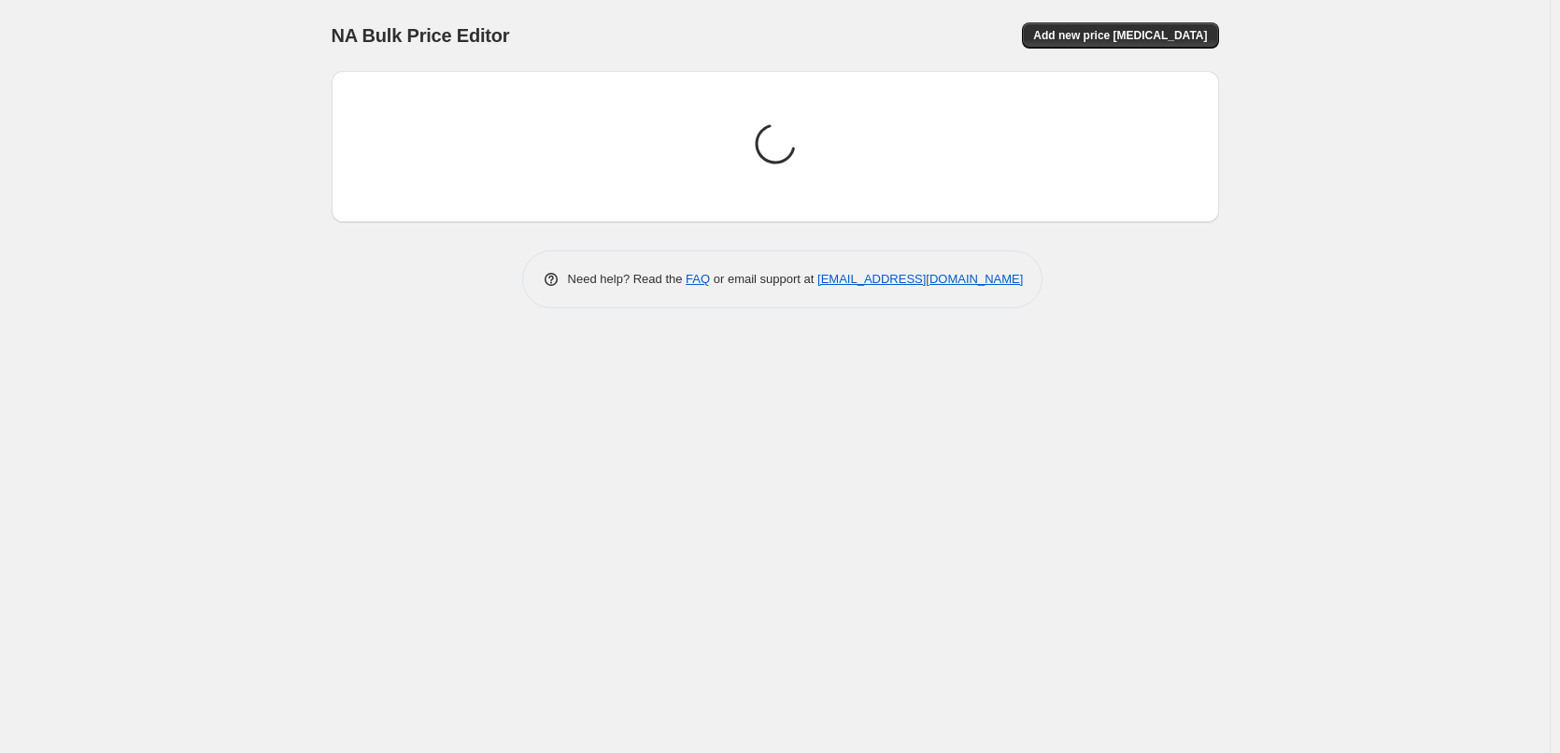
scroll to position [0, 0]
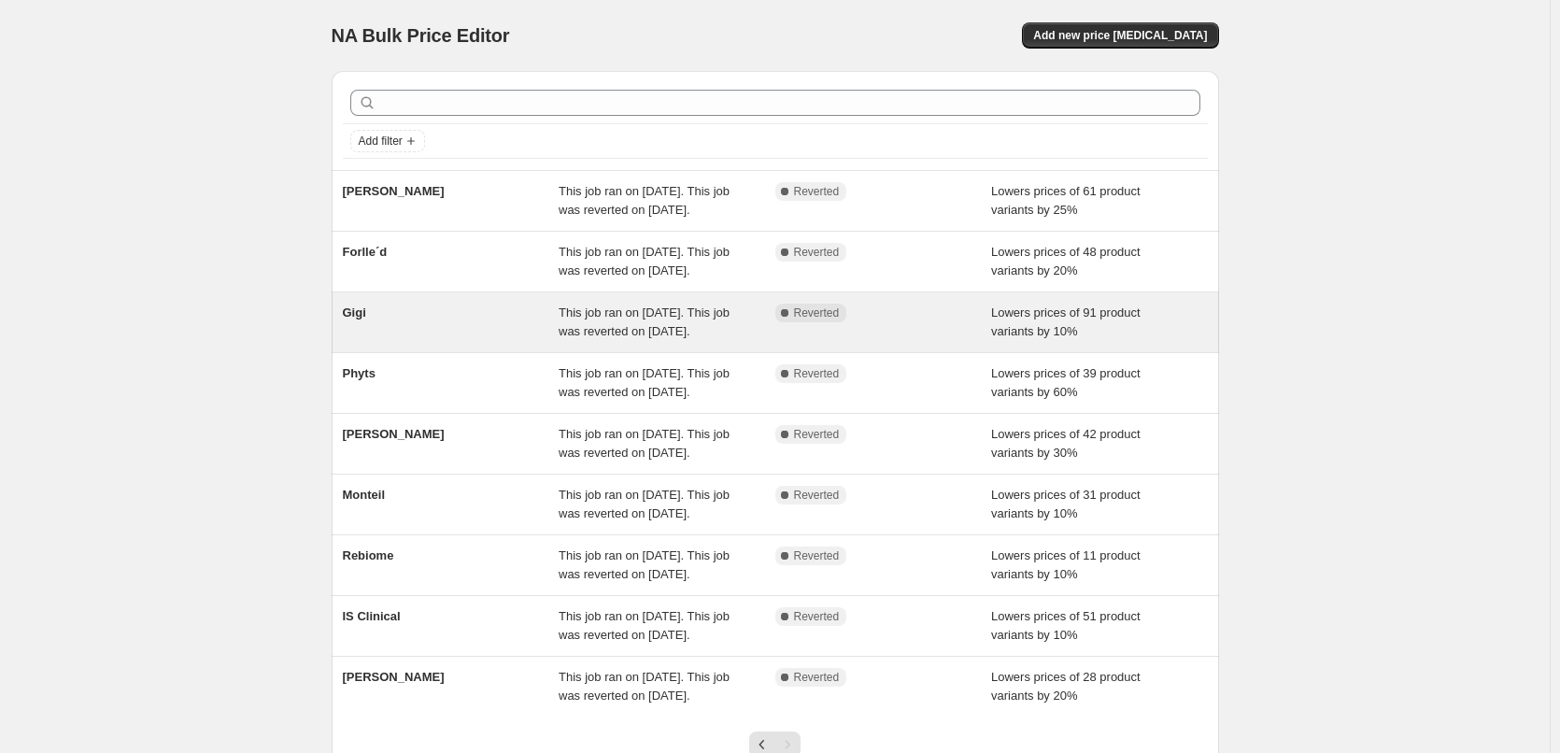
click at [364, 319] on span "Gigi" at bounding box center [354, 312] width 23 height 14
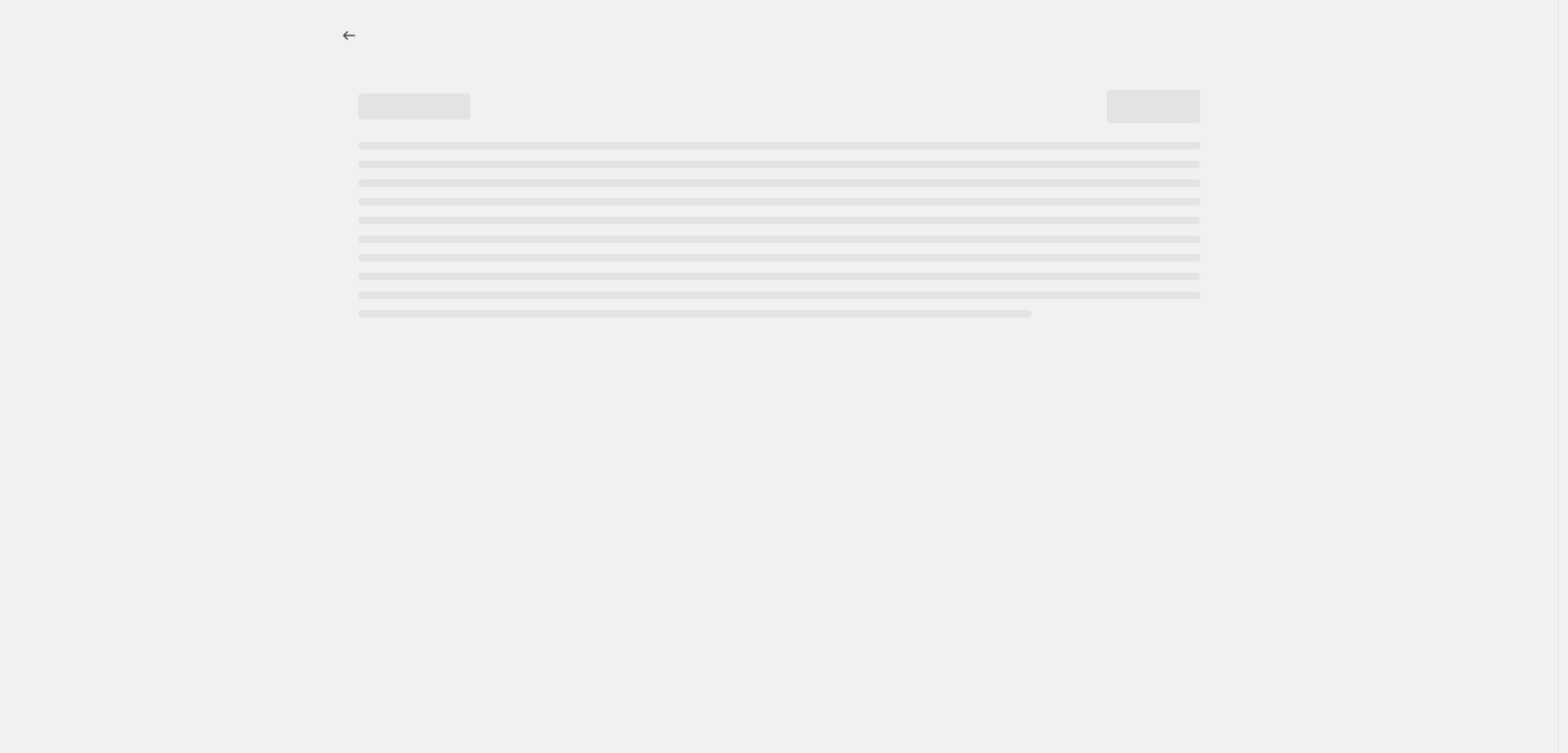
select select "percentage"
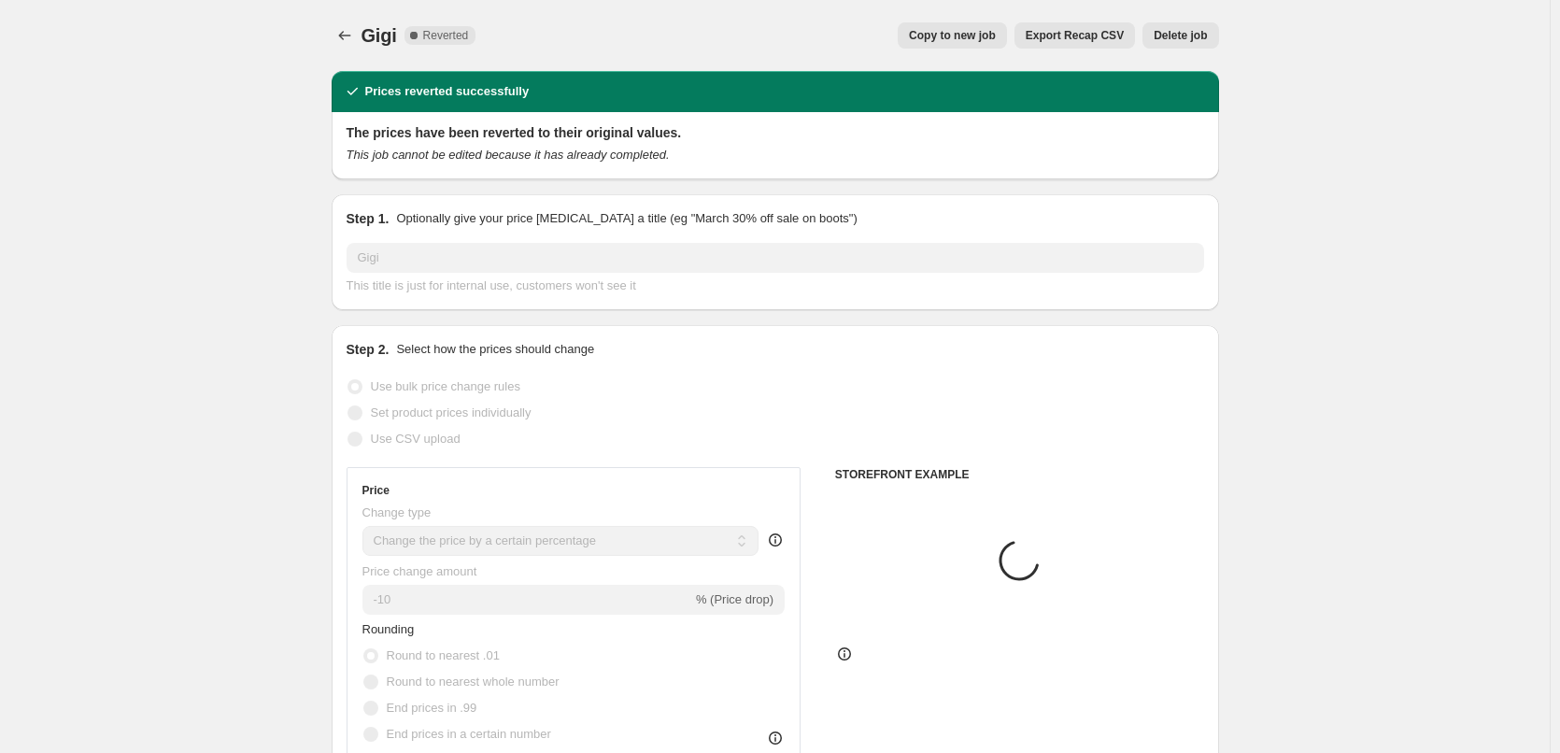
select select "vendor"
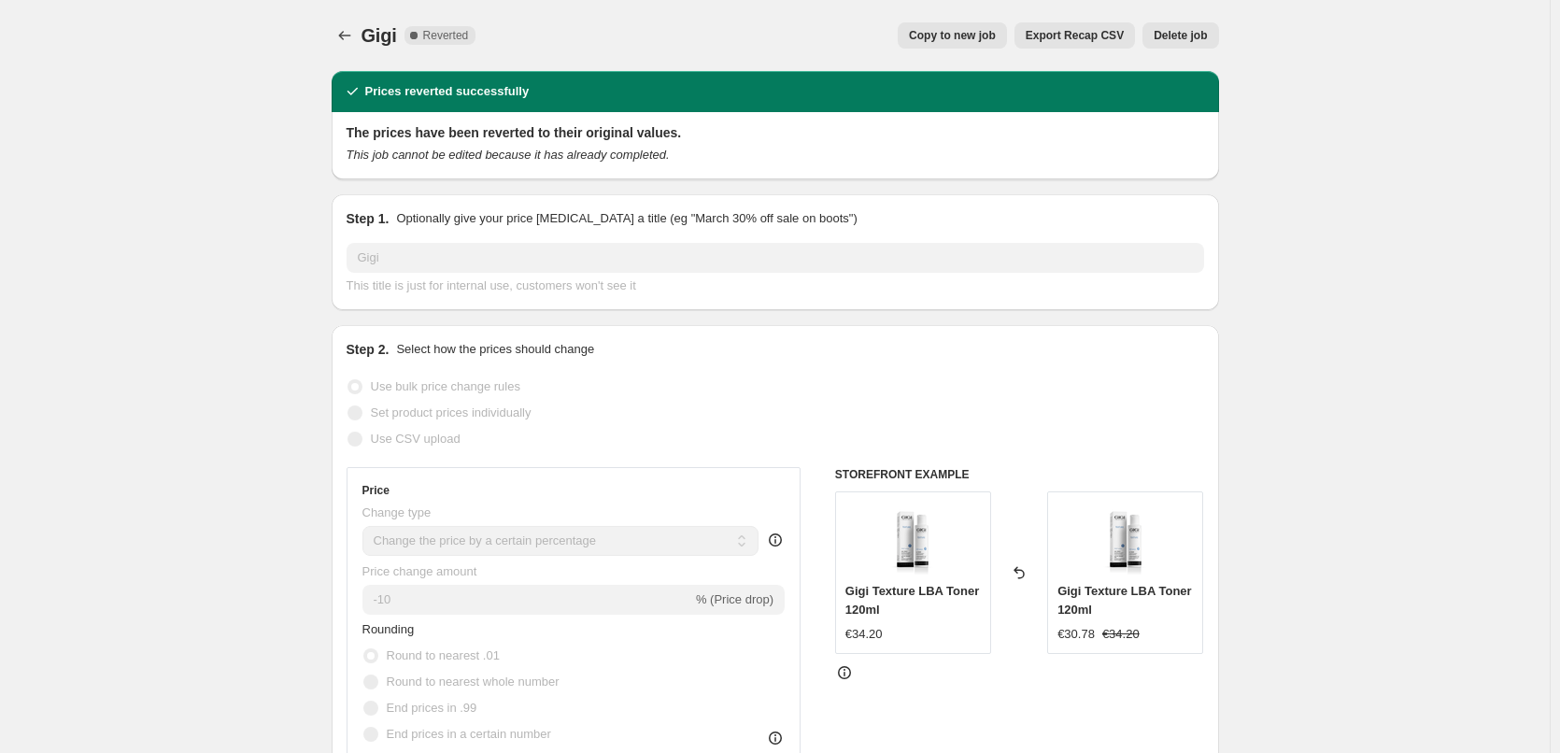
click at [985, 24] on button "Copy to new job" at bounding box center [952, 35] width 109 height 26
select select "percentage"
select select "vendor"
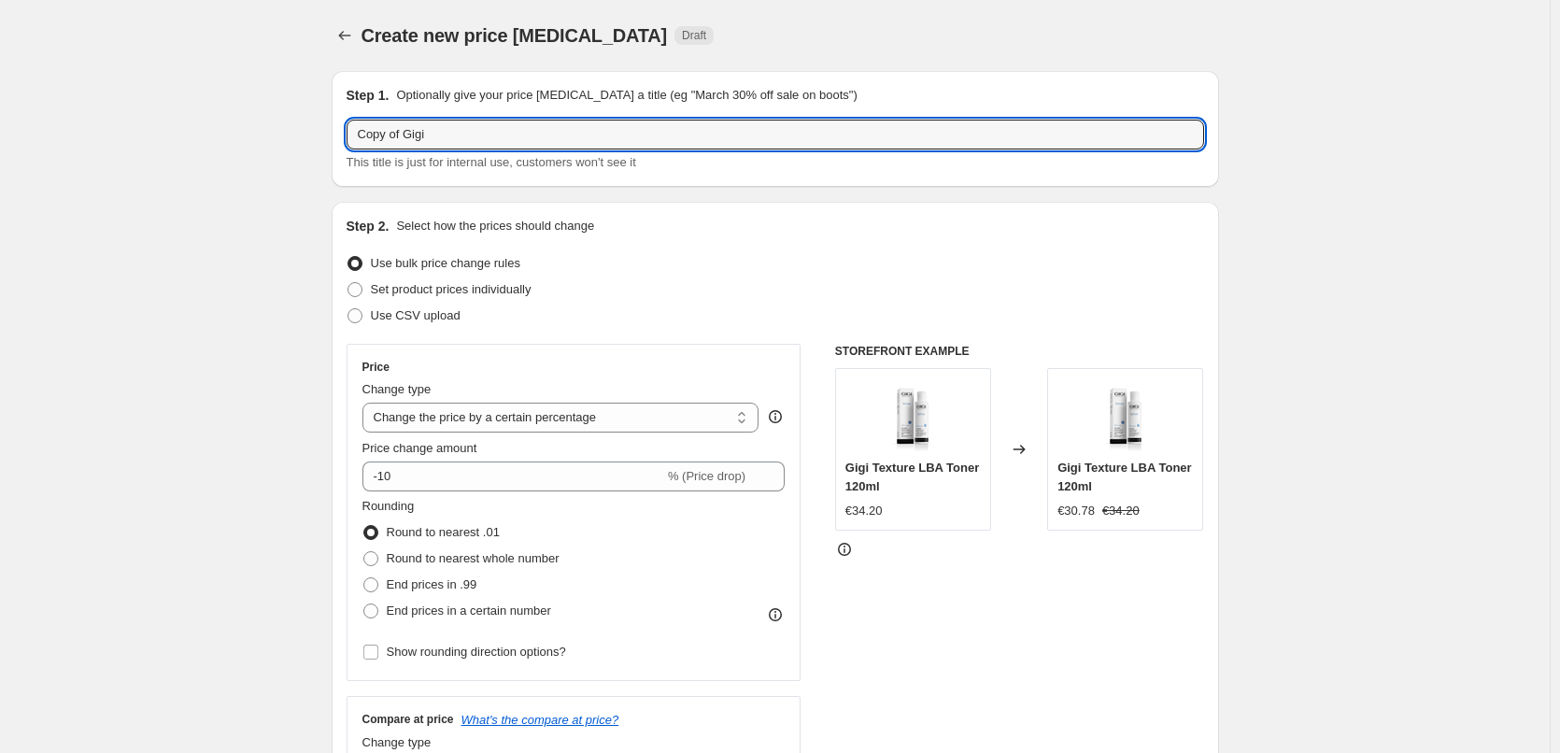
drag, startPoint x: 407, startPoint y: 133, endPoint x: 325, endPoint y: 141, distance: 82.6
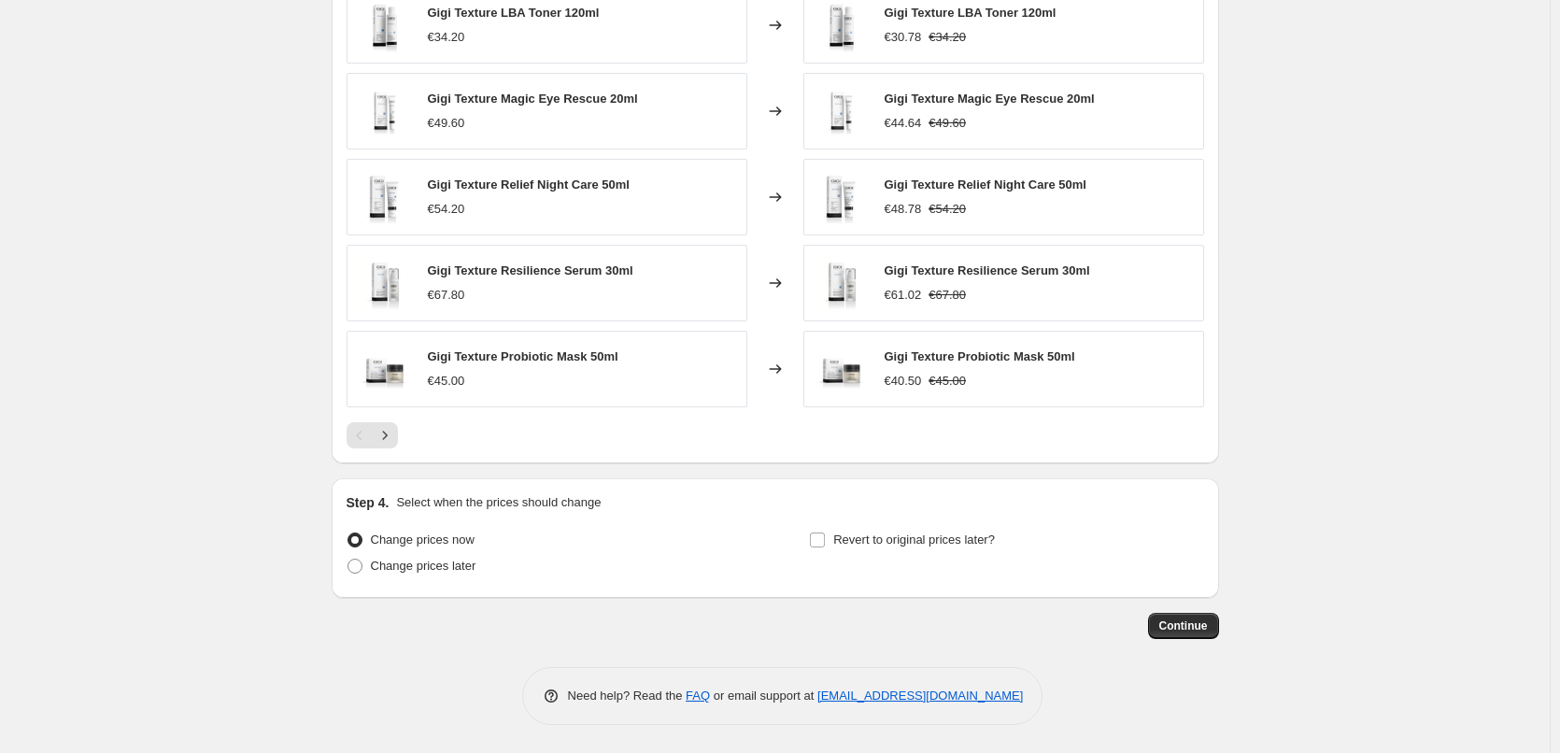
type input "Gigi"
drag, startPoint x: 965, startPoint y: 517, endPoint x: 954, endPoint y: 532, distance: 19.4
click at [959, 527] on div "Step 4. Select when the prices should change Change prices now Change prices la…" at bounding box center [775, 538] width 857 height 90
click at [953, 533] on span "Revert to original prices later?" at bounding box center [914, 539] width 162 height 14
click at [825, 533] on input "Revert to original prices later?" at bounding box center [817, 539] width 15 height 15
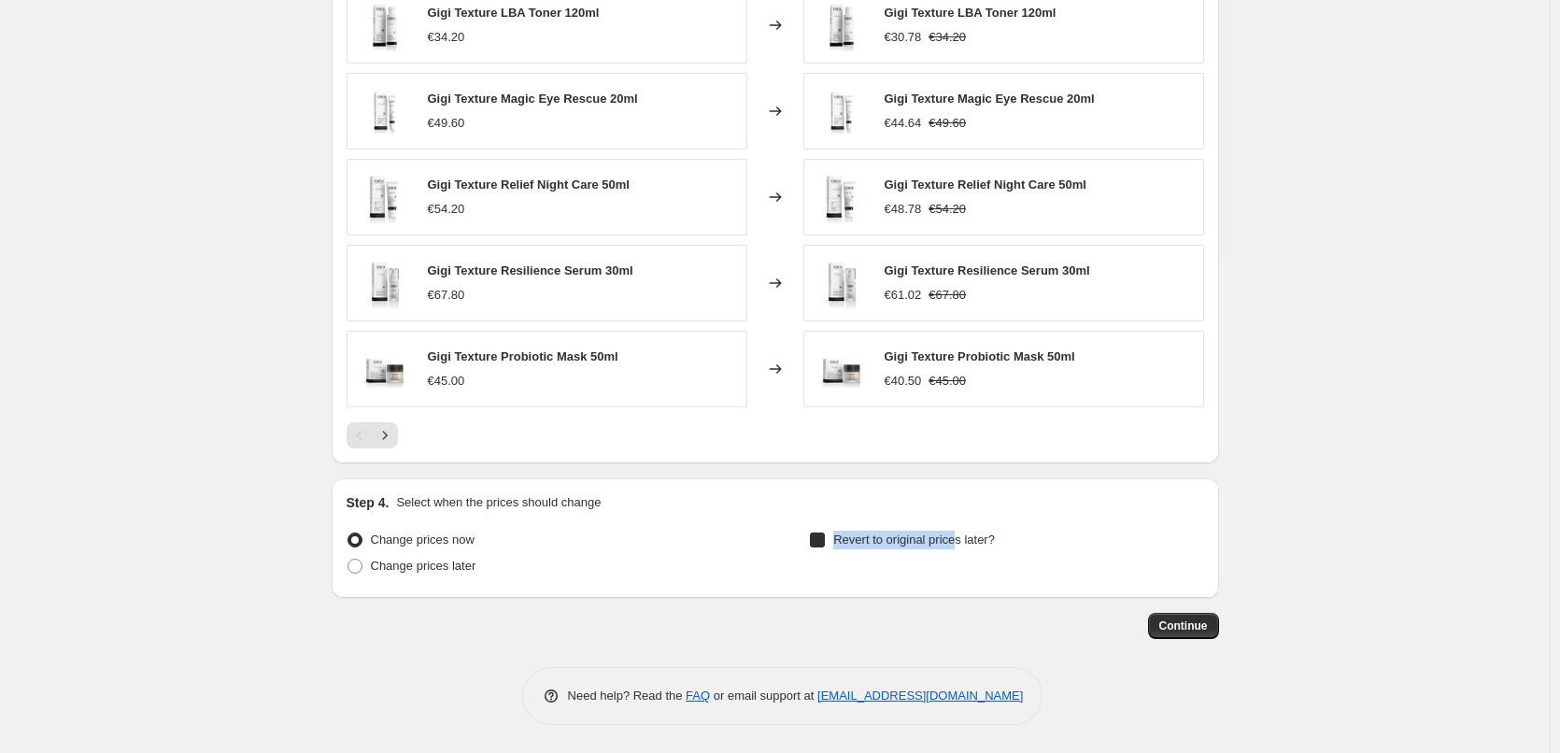
checkbox input "true"
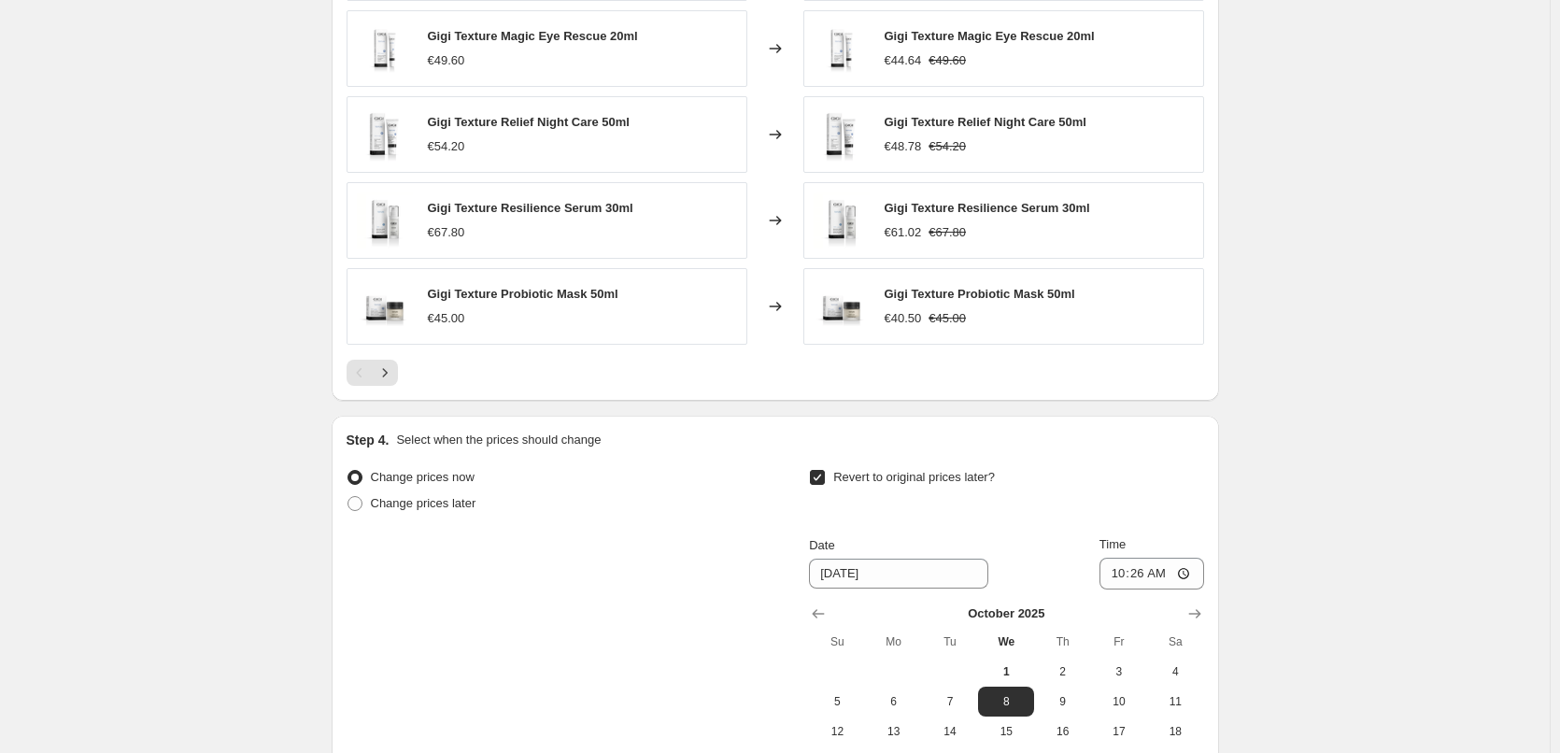
scroll to position [1419, 0]
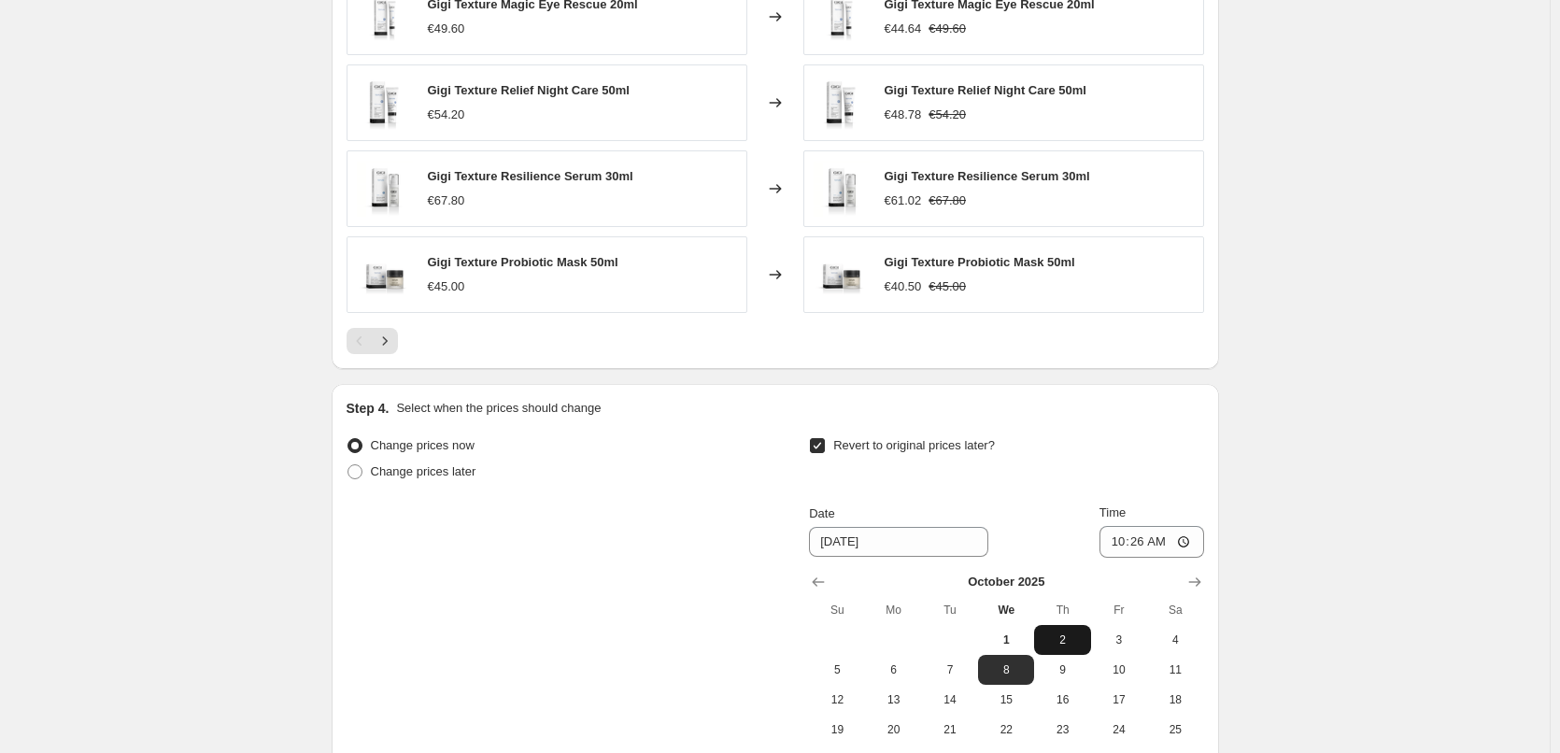
click at [1054, 654] on button "2" at bounding box center [1062, 640] width 56 height 30
type input "[DATE]"
click at [1116, 545] on input "10:26" at bounding box center [1151, 542] width 105 height 32
type input "03:00"
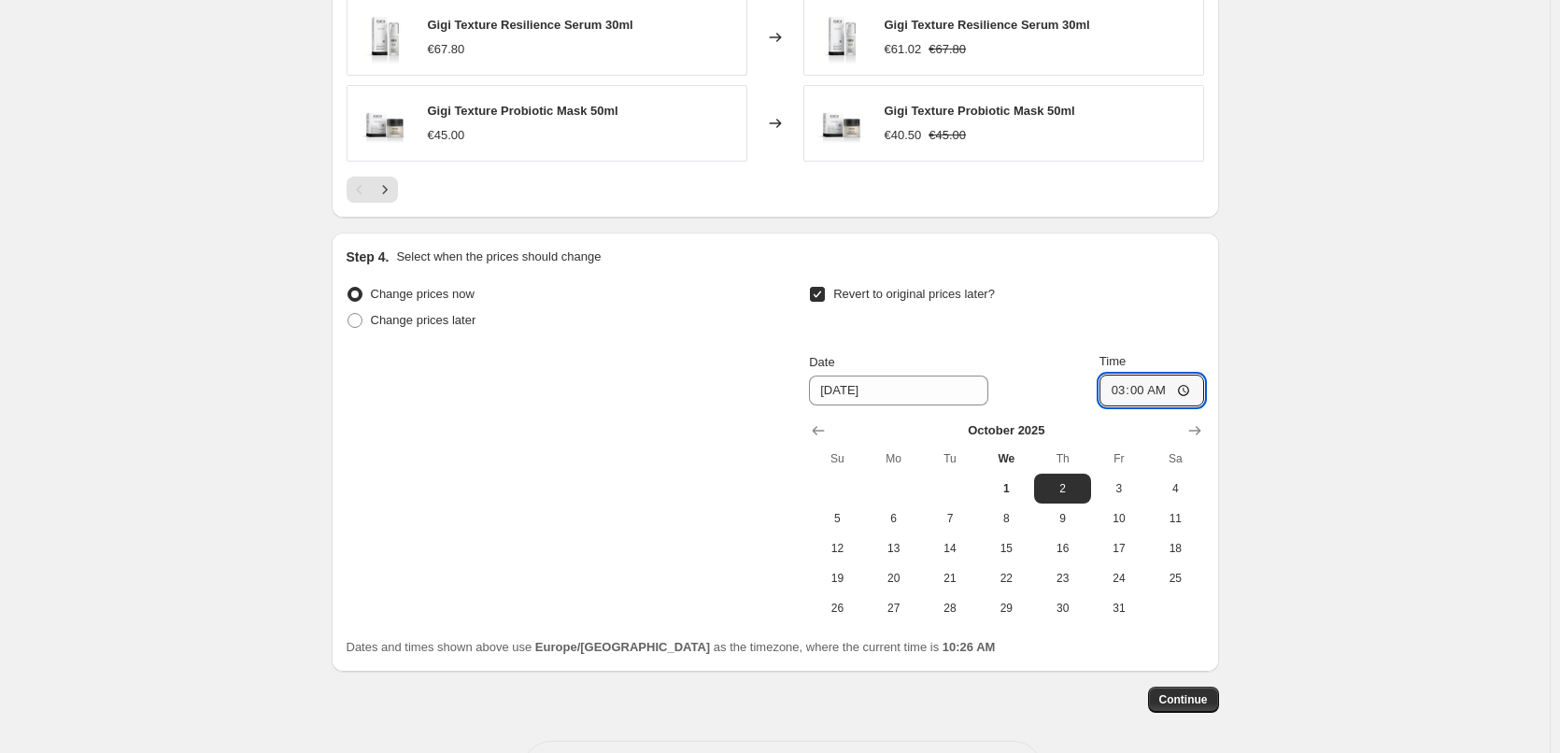
scroll to position [1645, 0]
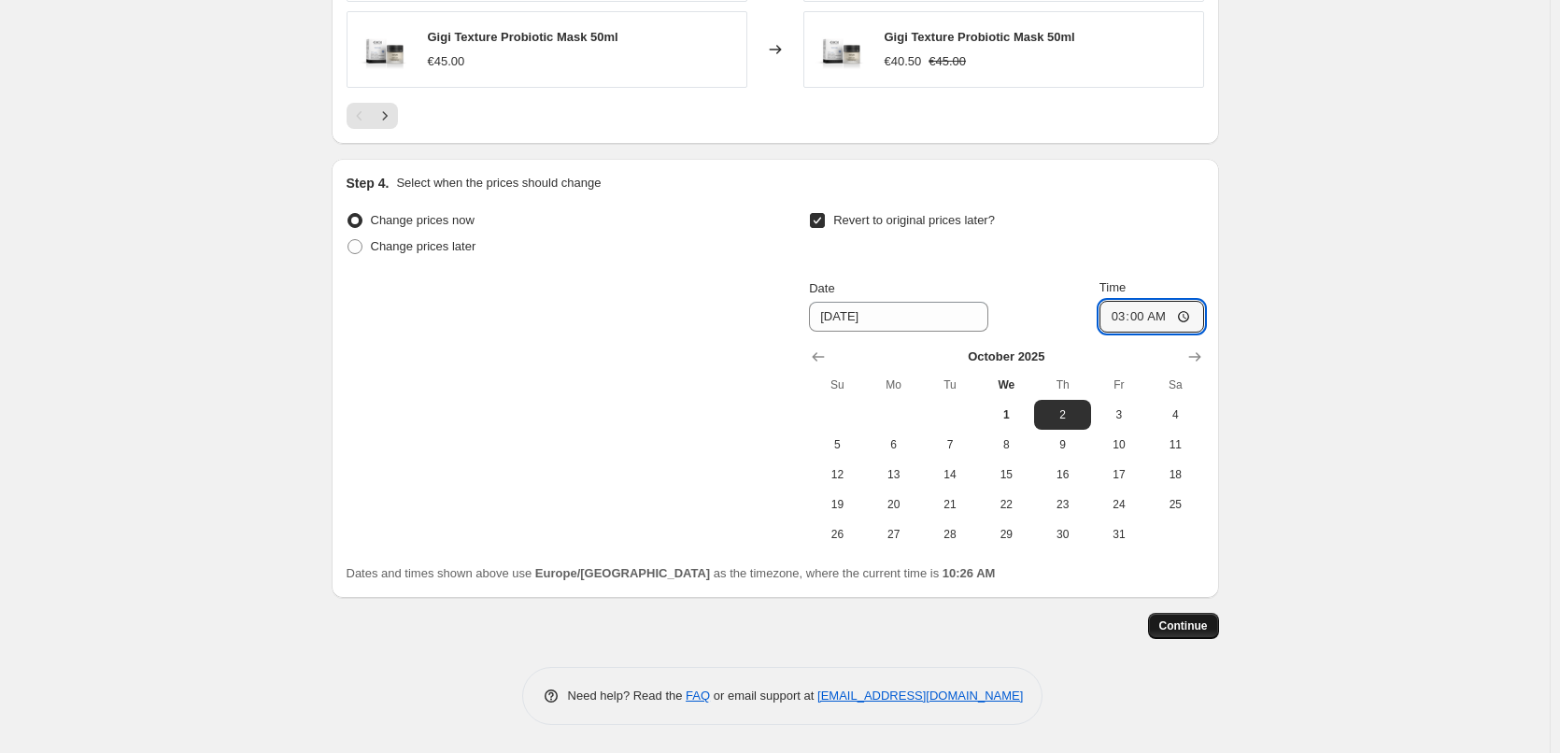
click at [1175, 620] on span "Continue" at bounding box center [1183, 625] width 49 height 15
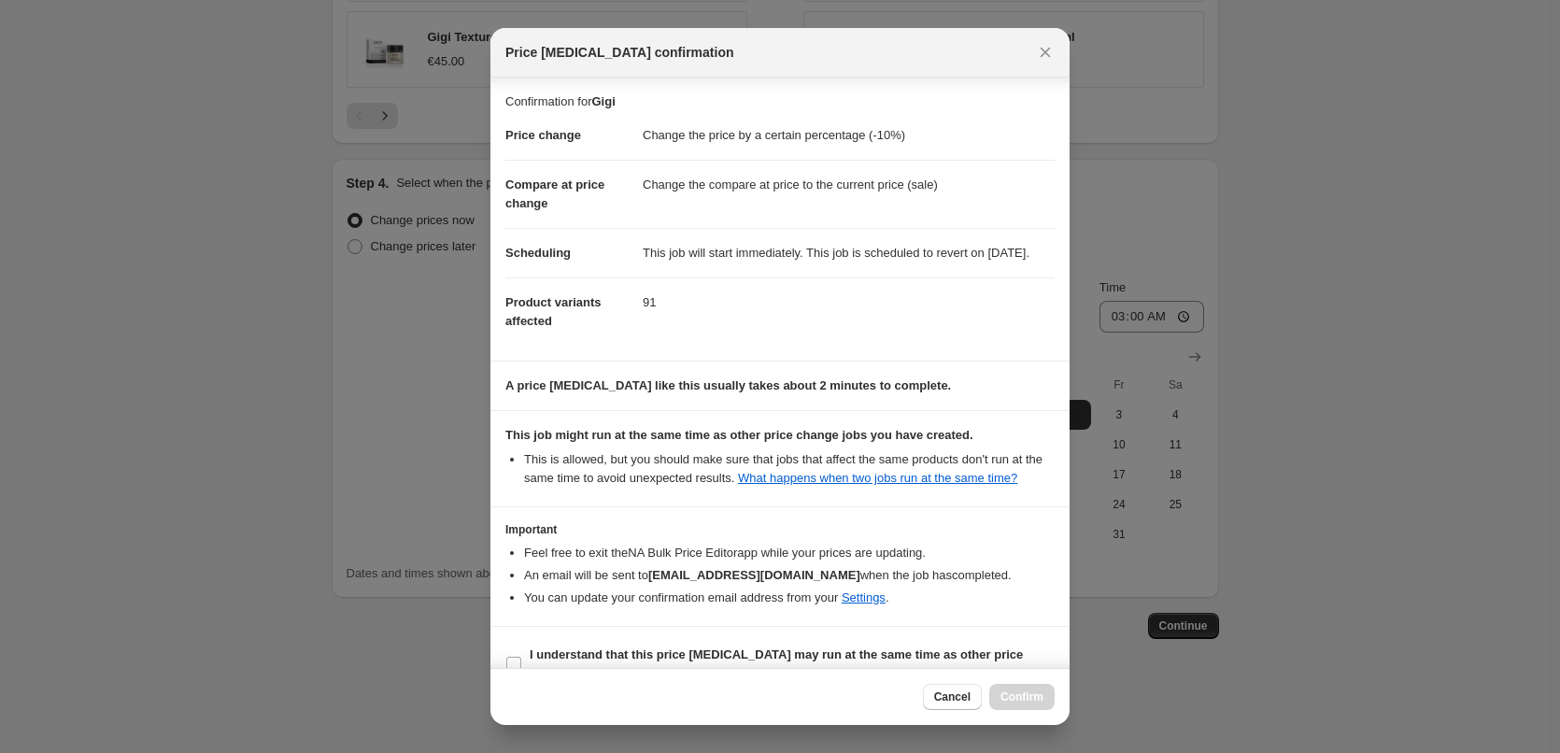
scroll to position [52, 0]
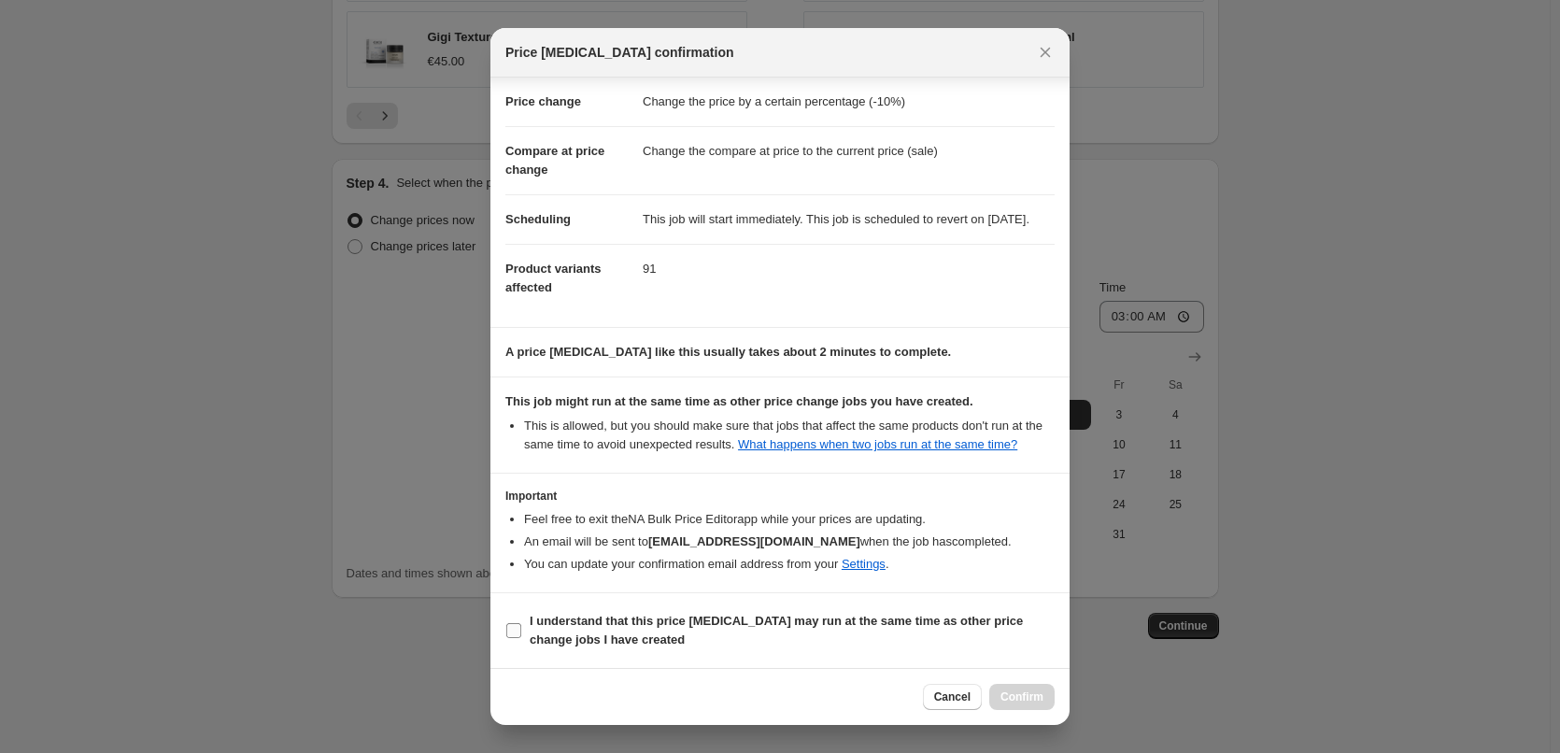
click at [585, 630] on b "I understand that this price [MEDICAL_DATA] may run at the same time as other p…" at bounding box center [776, 630] width 493 height 33
click at [521, 630] on input "I understand that this price [MEDICAL_DATA] may run at the same time as other p…" at bounding box center [513, 630] width 15 height 15
checkbox input "true"
click at [1004, 695] on span "Confirm" at bounding box center [1021, 696] width 43 height 15
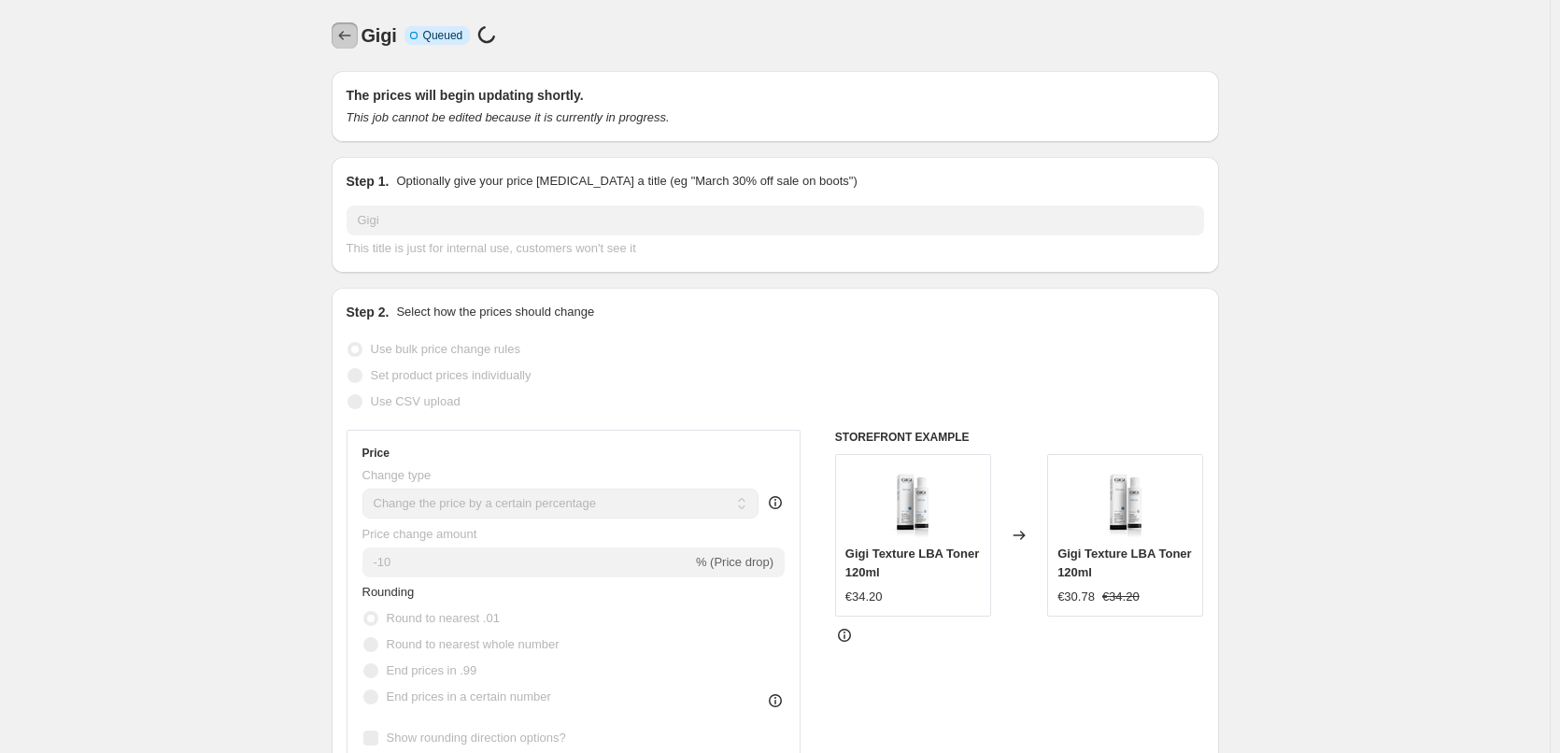
click at [358, 33] on button "Price change jobs" at bounding box center [345, 35] width 26 height 26
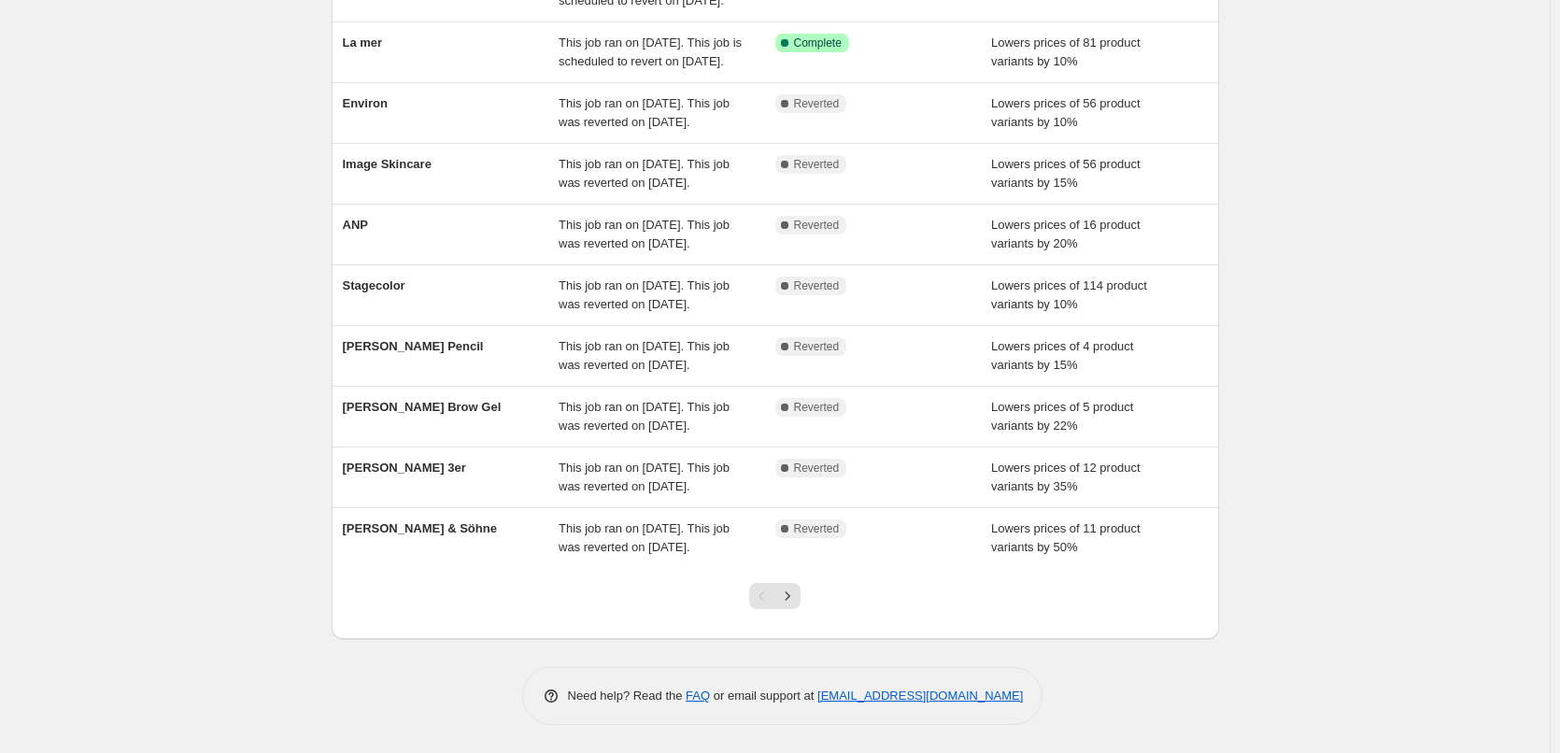
scroll to position [396, 0]
click at [800, 592] on button "Next" at bounding box center [787, 596] width 26 height 26
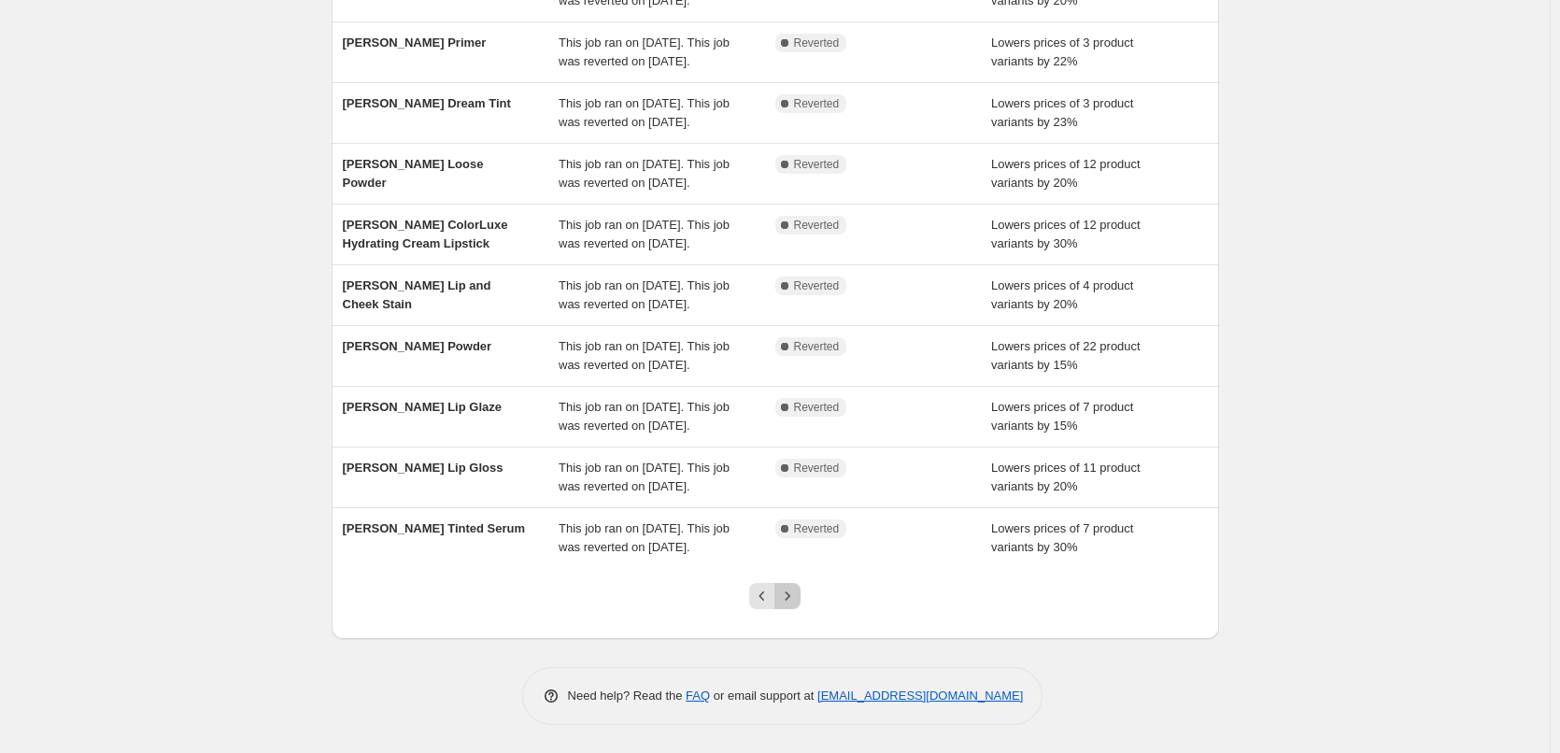
click at [788, 602] on icon "Next" at bounding box center [787, 596] width 19 height 19
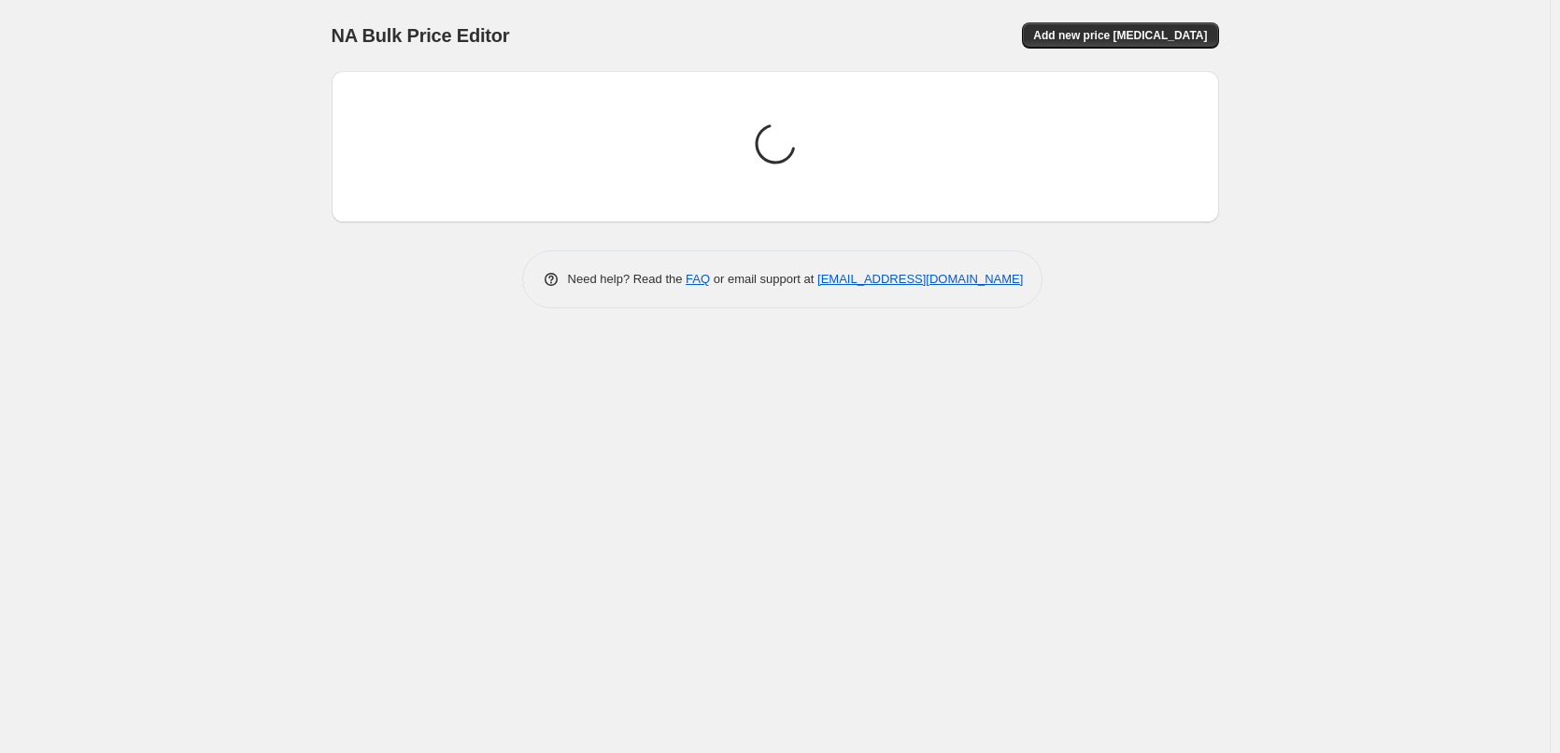
scroll to position [0, 0]
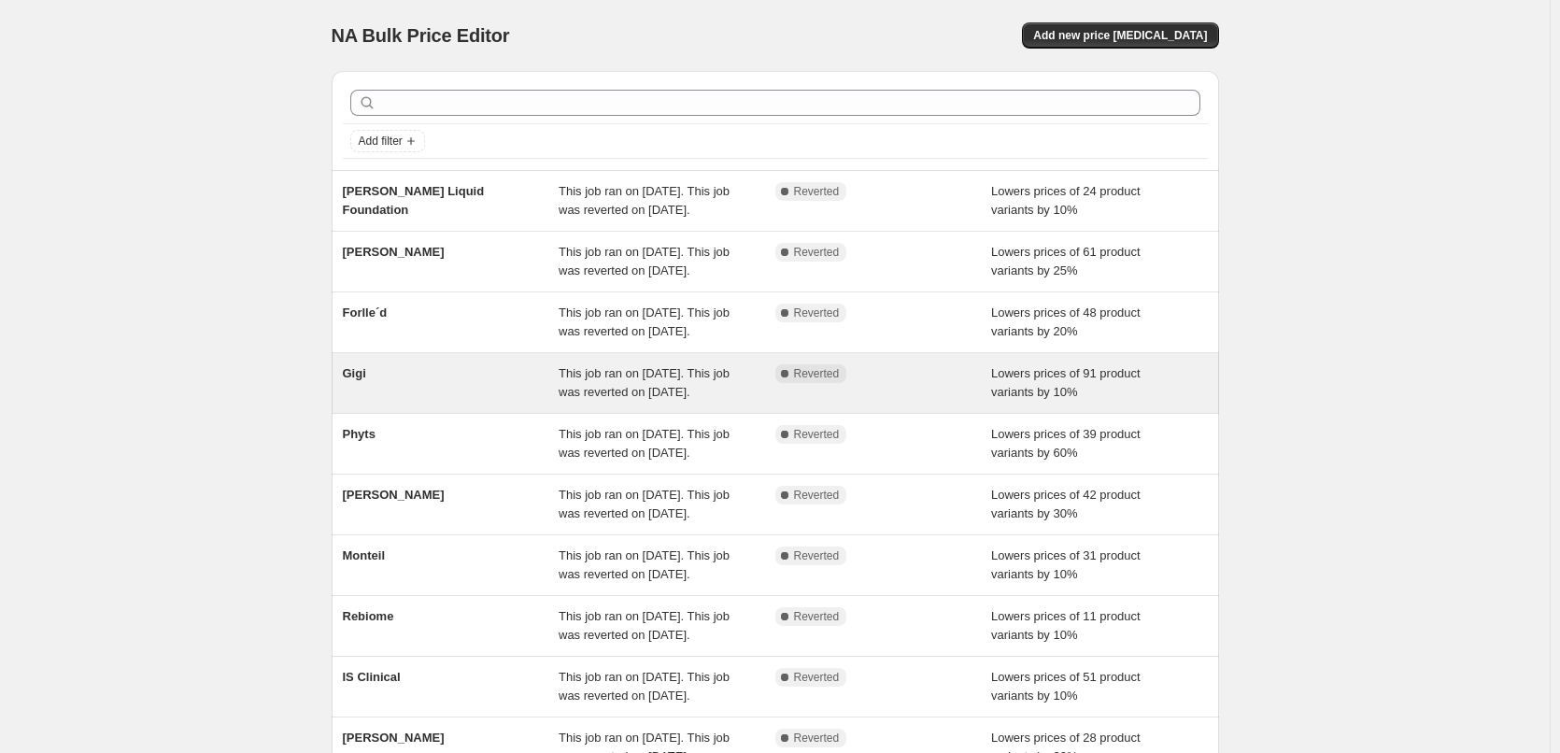
click at [347, 380] on span "Gigi" at bounding box center [354, 373] width 23 height 14
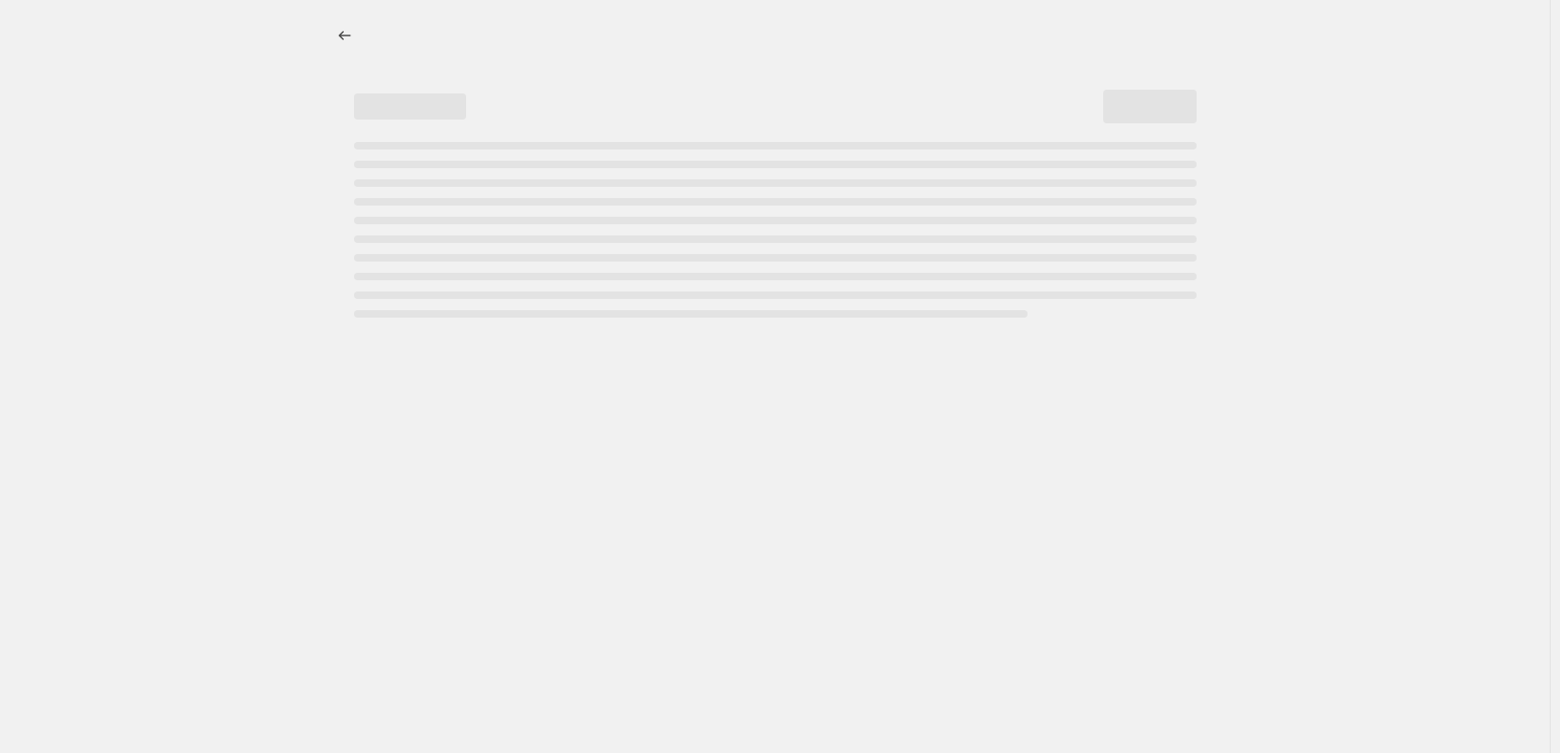
select select "percentage"
select select "vendor"
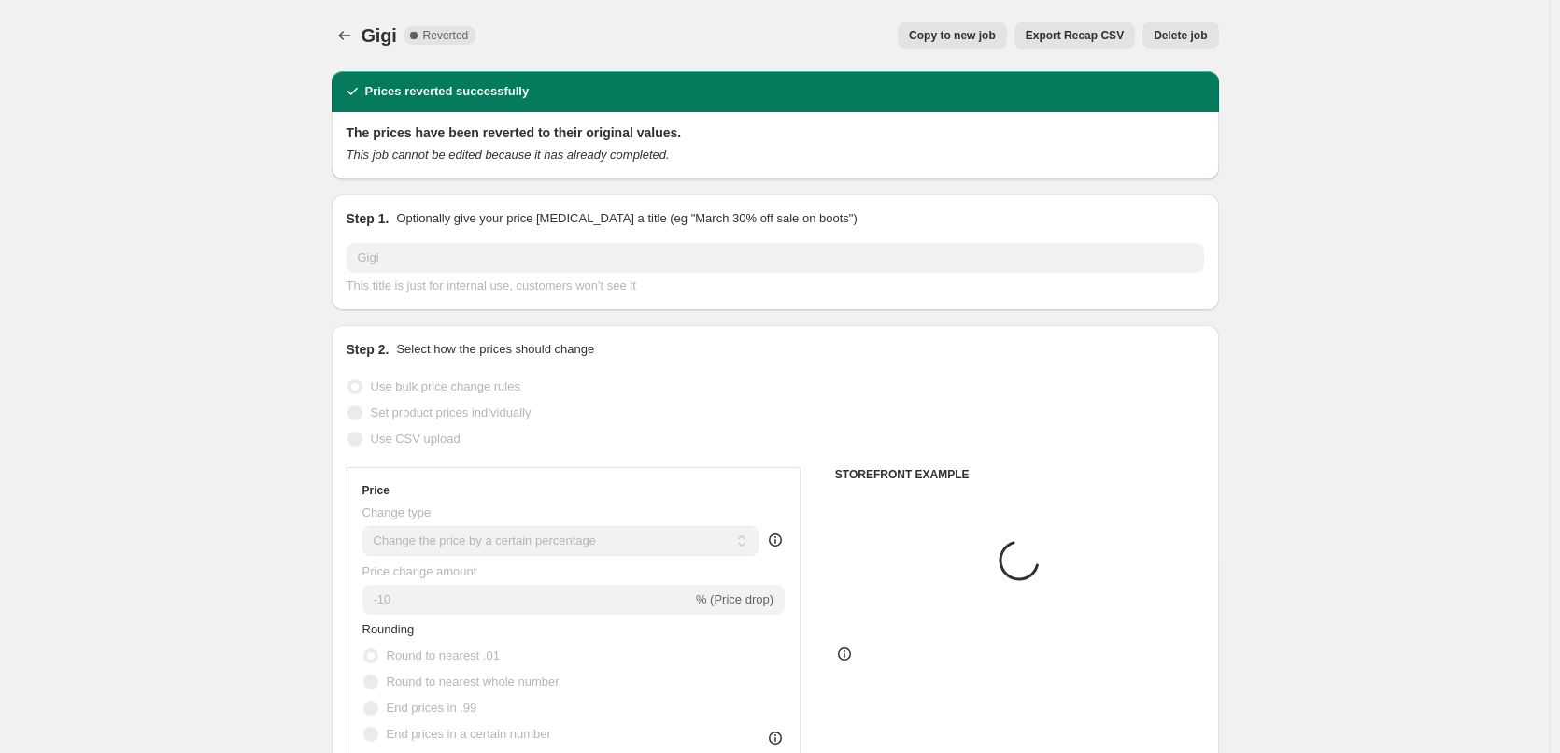
click at [1193, 24] on button "Delete job" at bounding box center [1180, 35] width 76 height 26
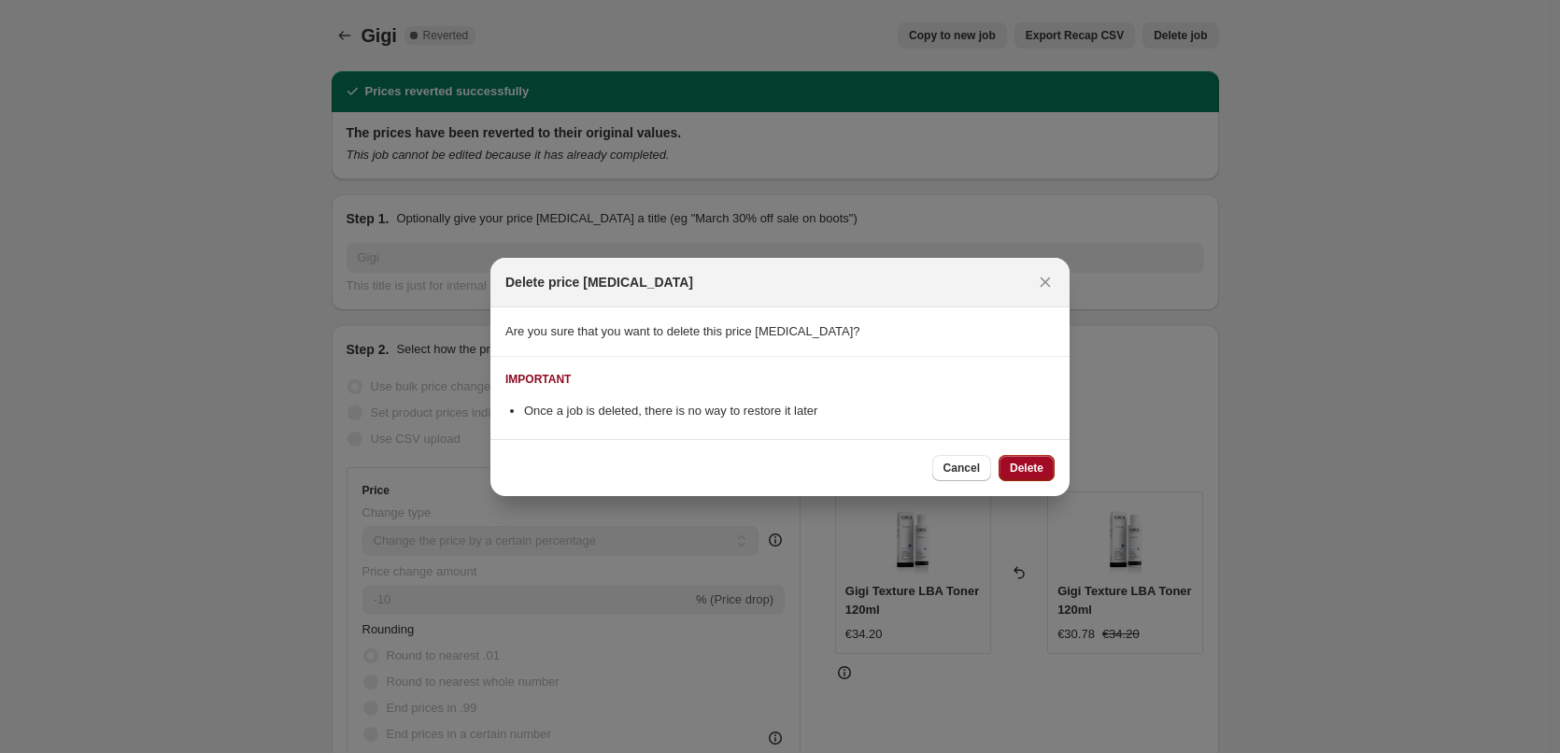
click at [1018, 468] on span "Delete" at bounding box center [1027, 467] width 34 height 15
